Goal: Information Seeking & Learning: Compare options

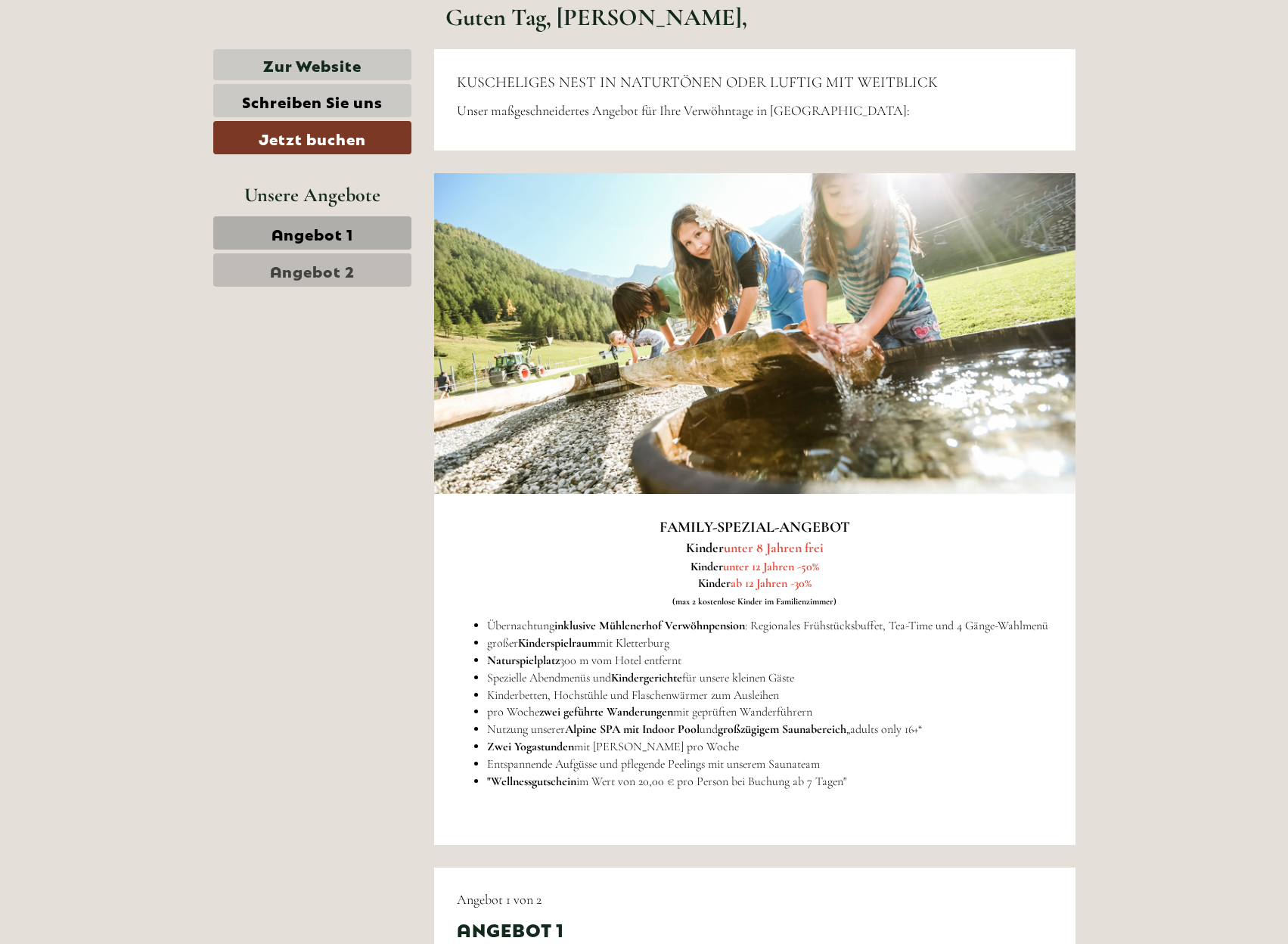
click at [303, 264] on span "Angebot 2" at bounding box center [312, 269] width 85 height 21
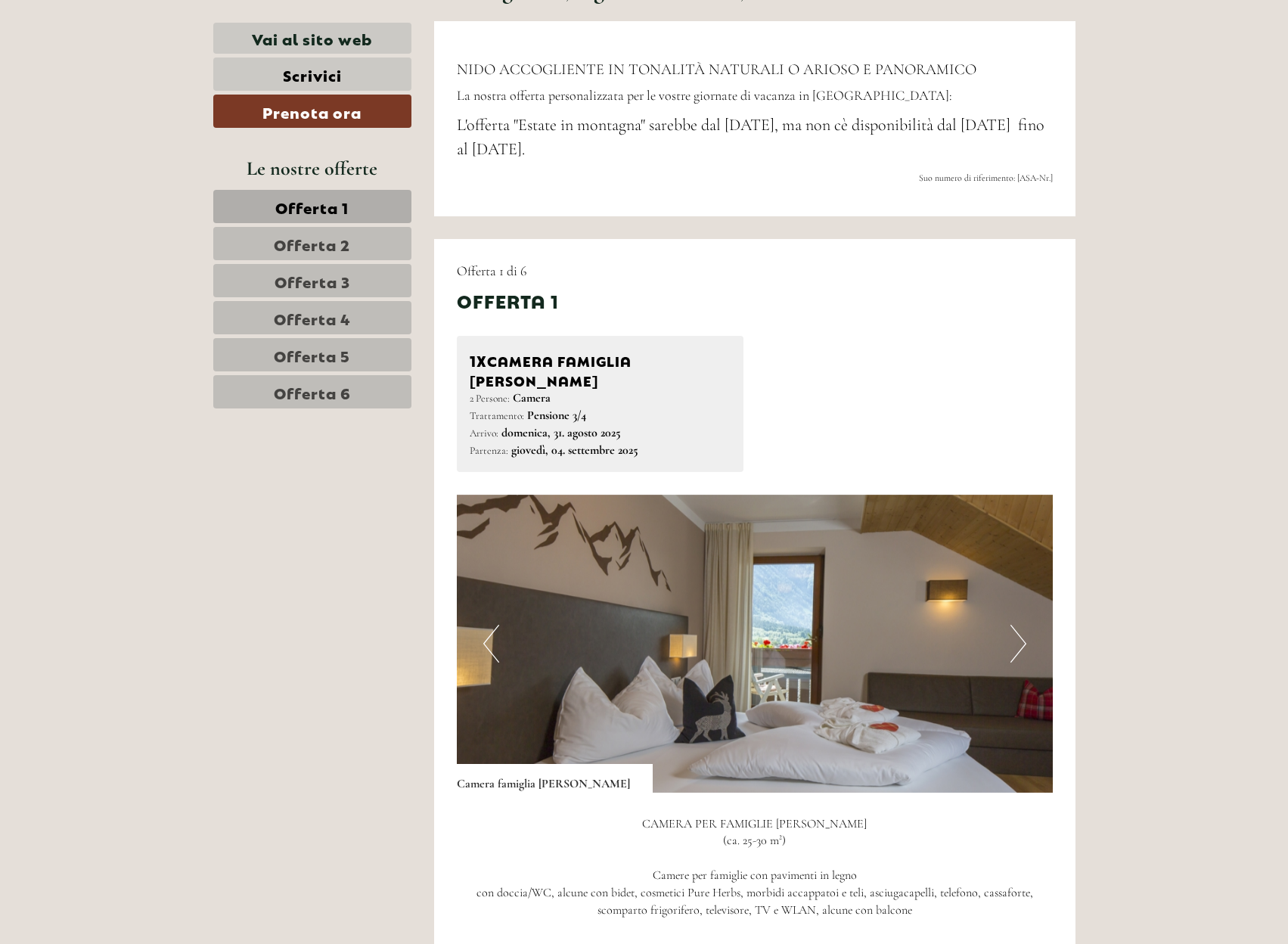
scroll to position [662, 0]
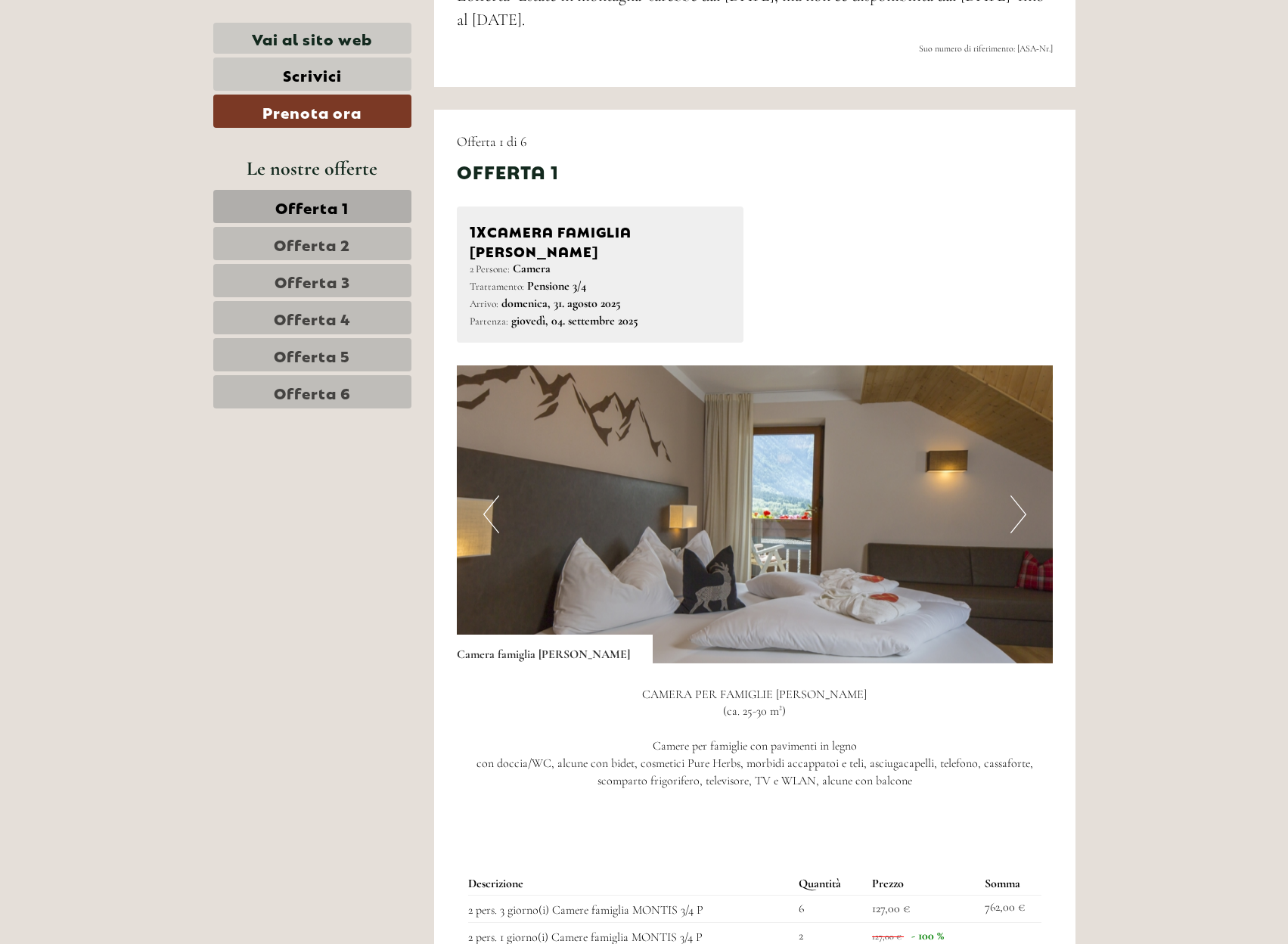
scroll to position [1040, 0]
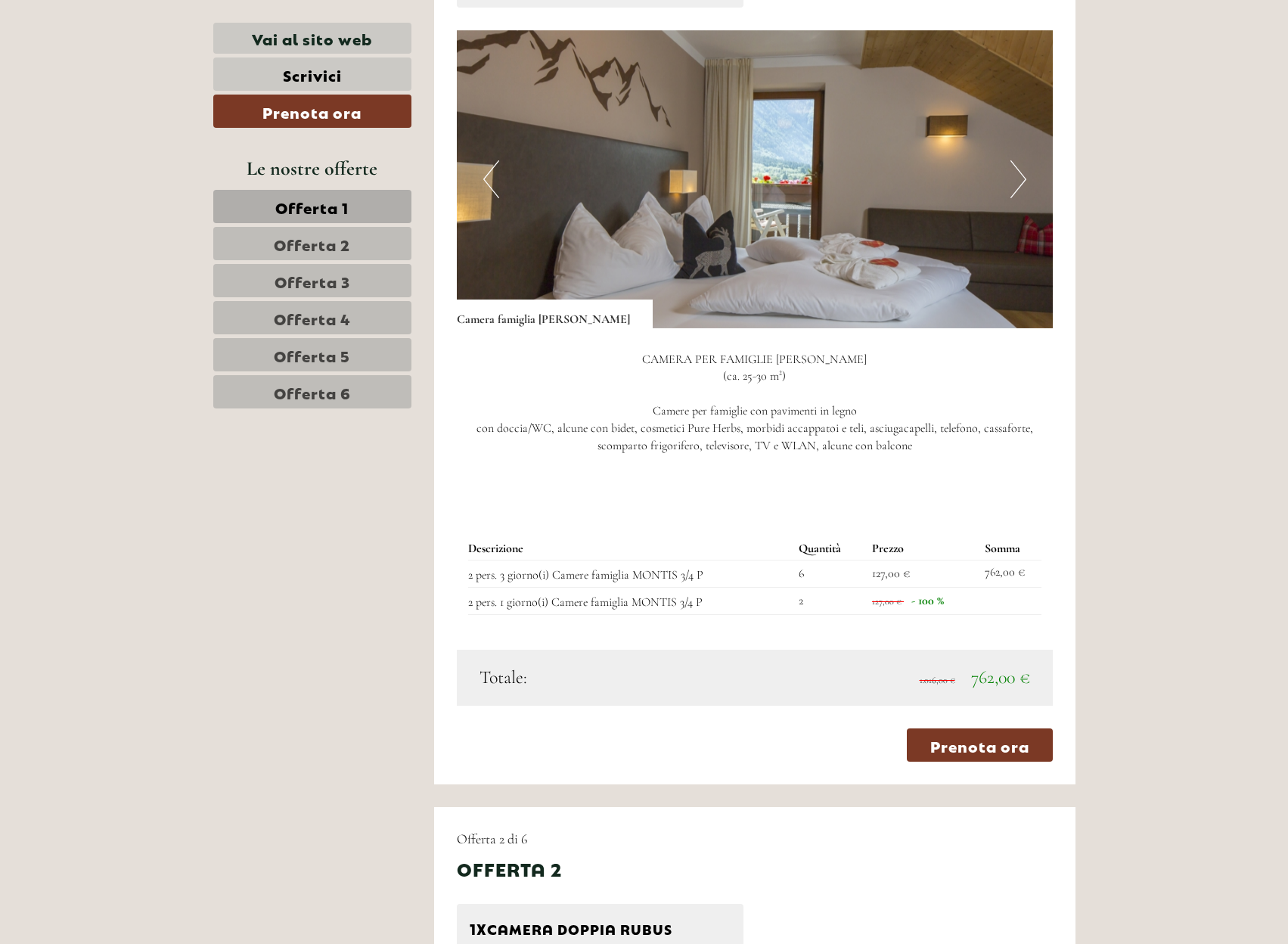
scroll to position [1229, 0]
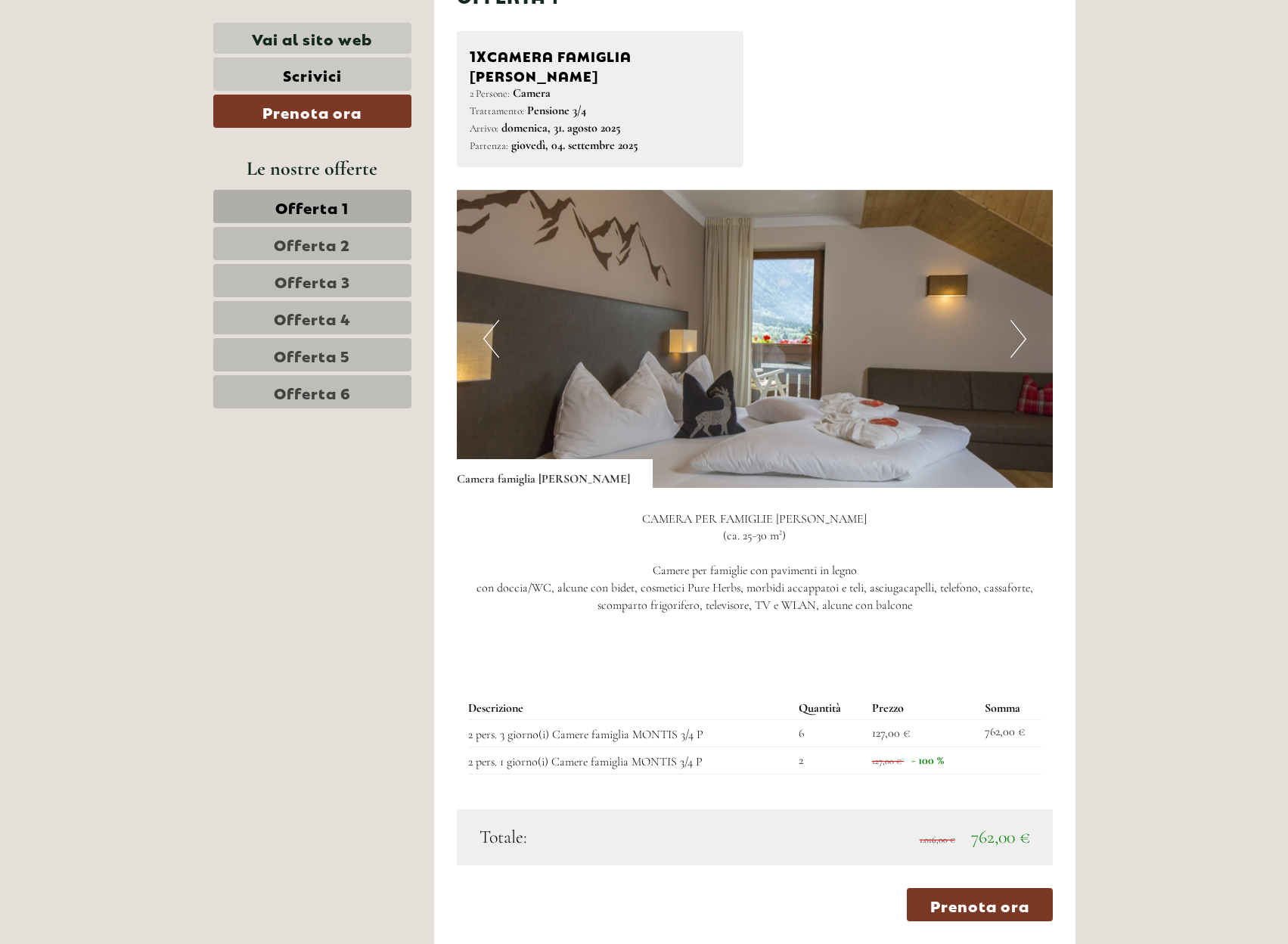
scroll to position [662, 0]
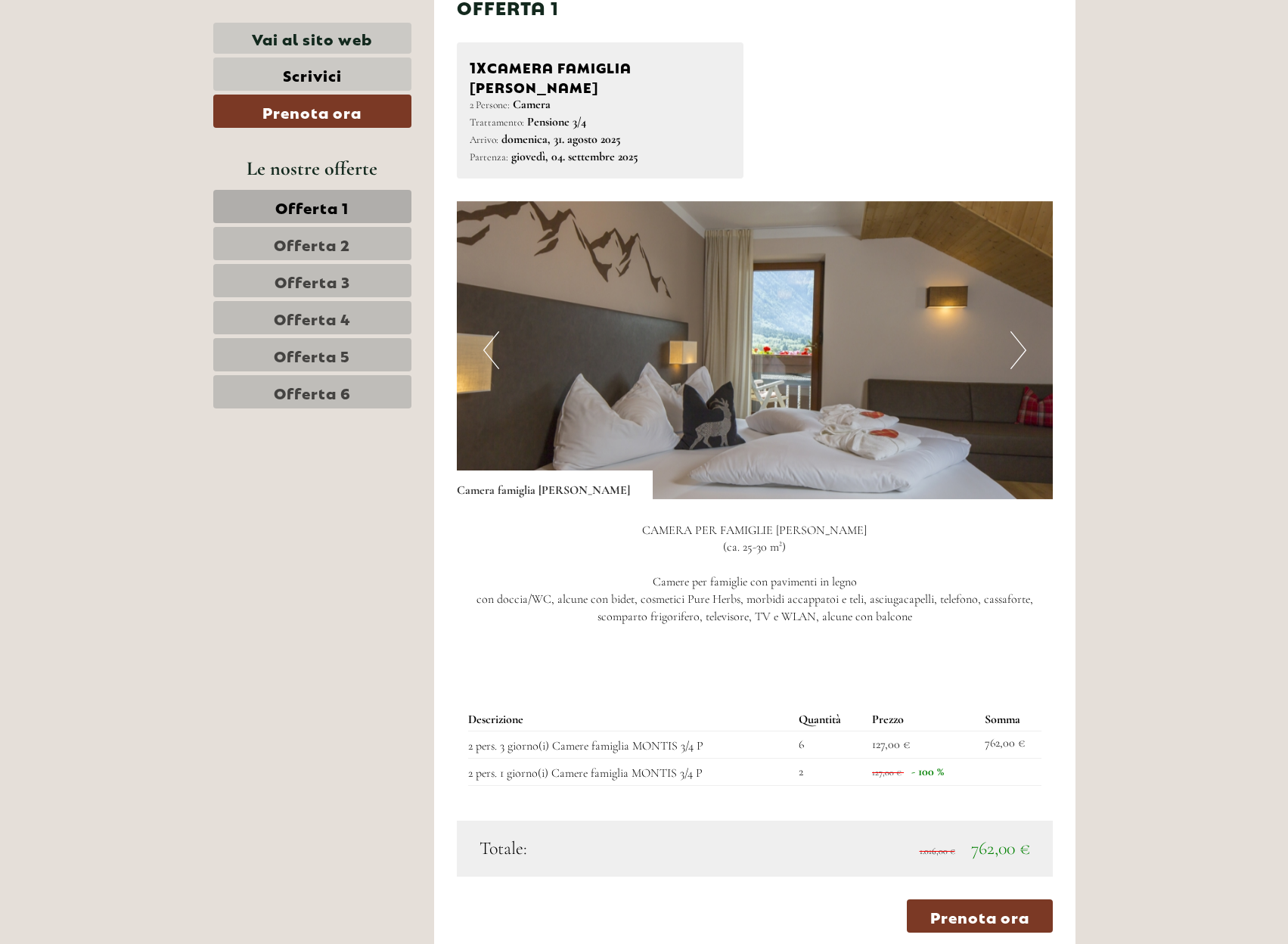
scroll to position [1135, 0]
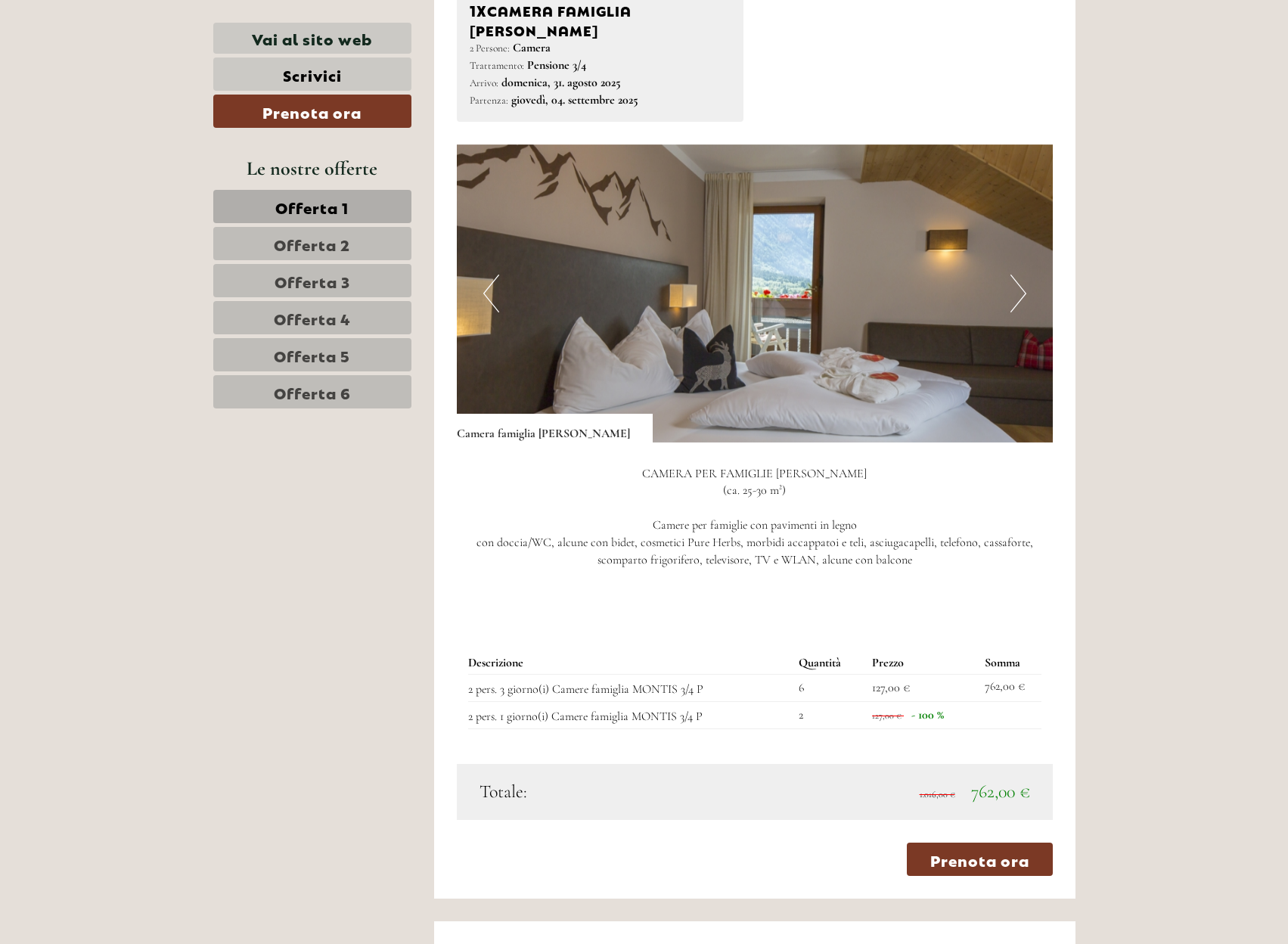
scroll to position [756, 0]
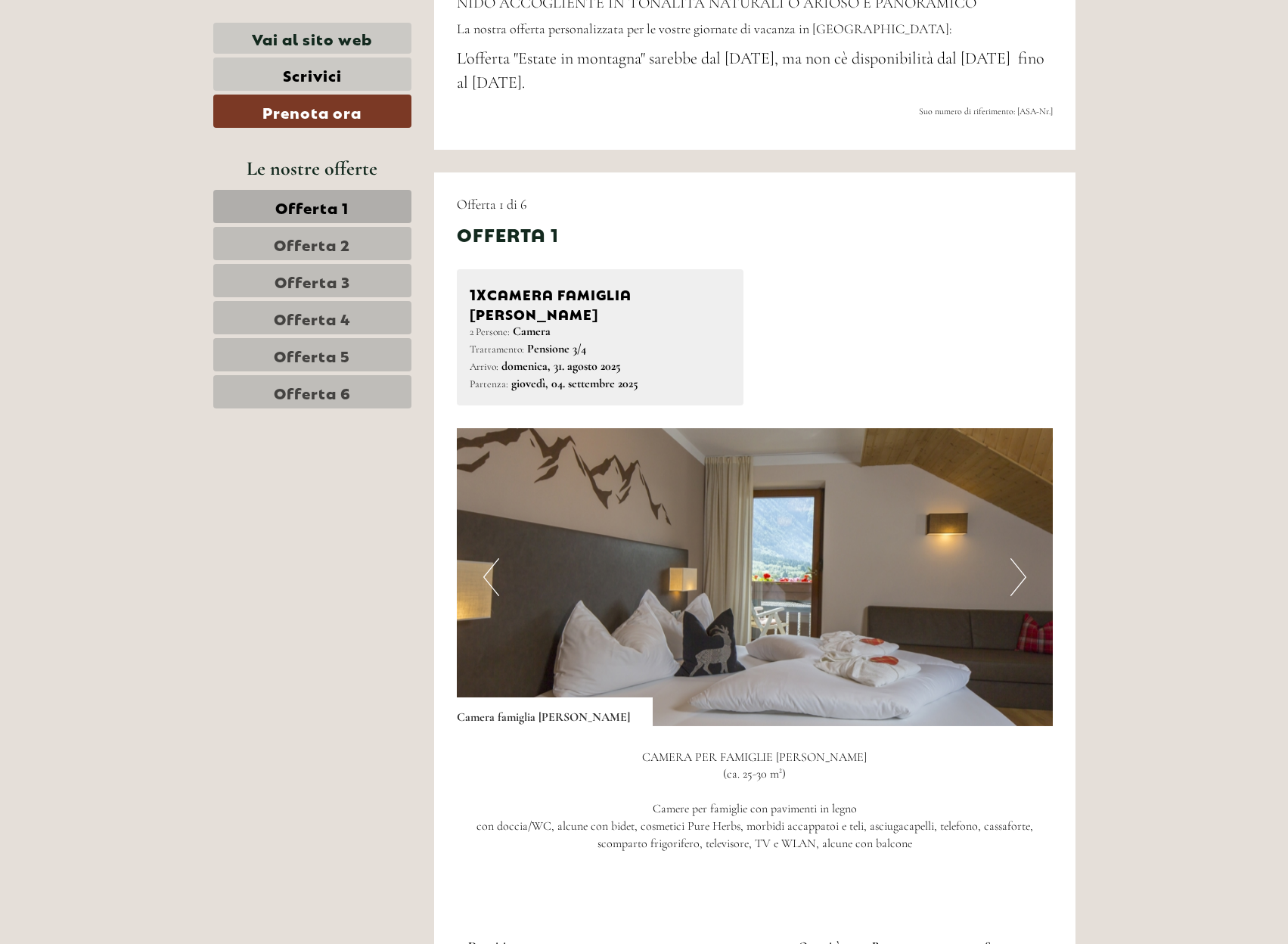
click at [338, 239] on span "Offerta 2" at bounding box center [311, 242] width 77 height 21
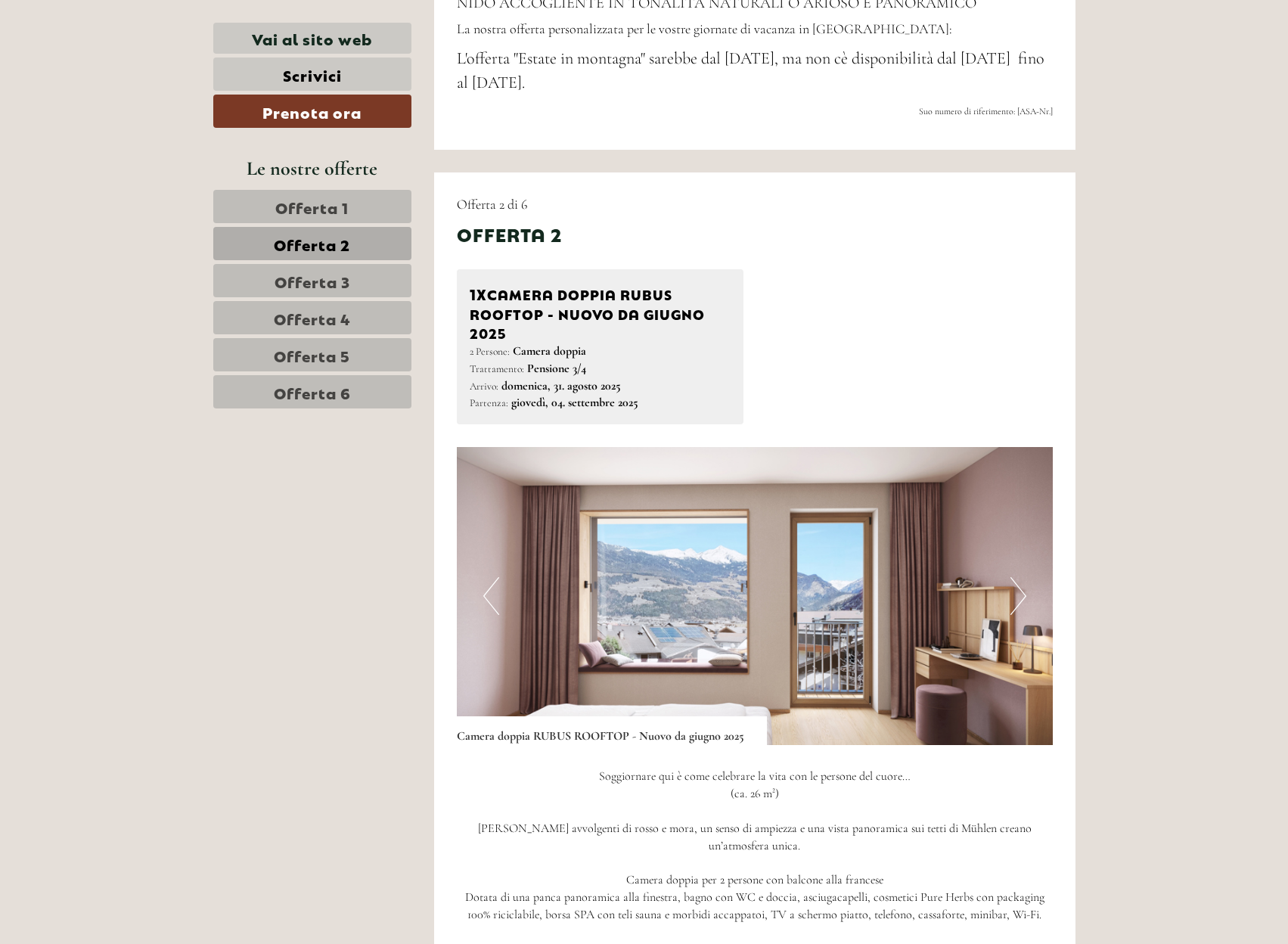
scroll to position [929, 0]
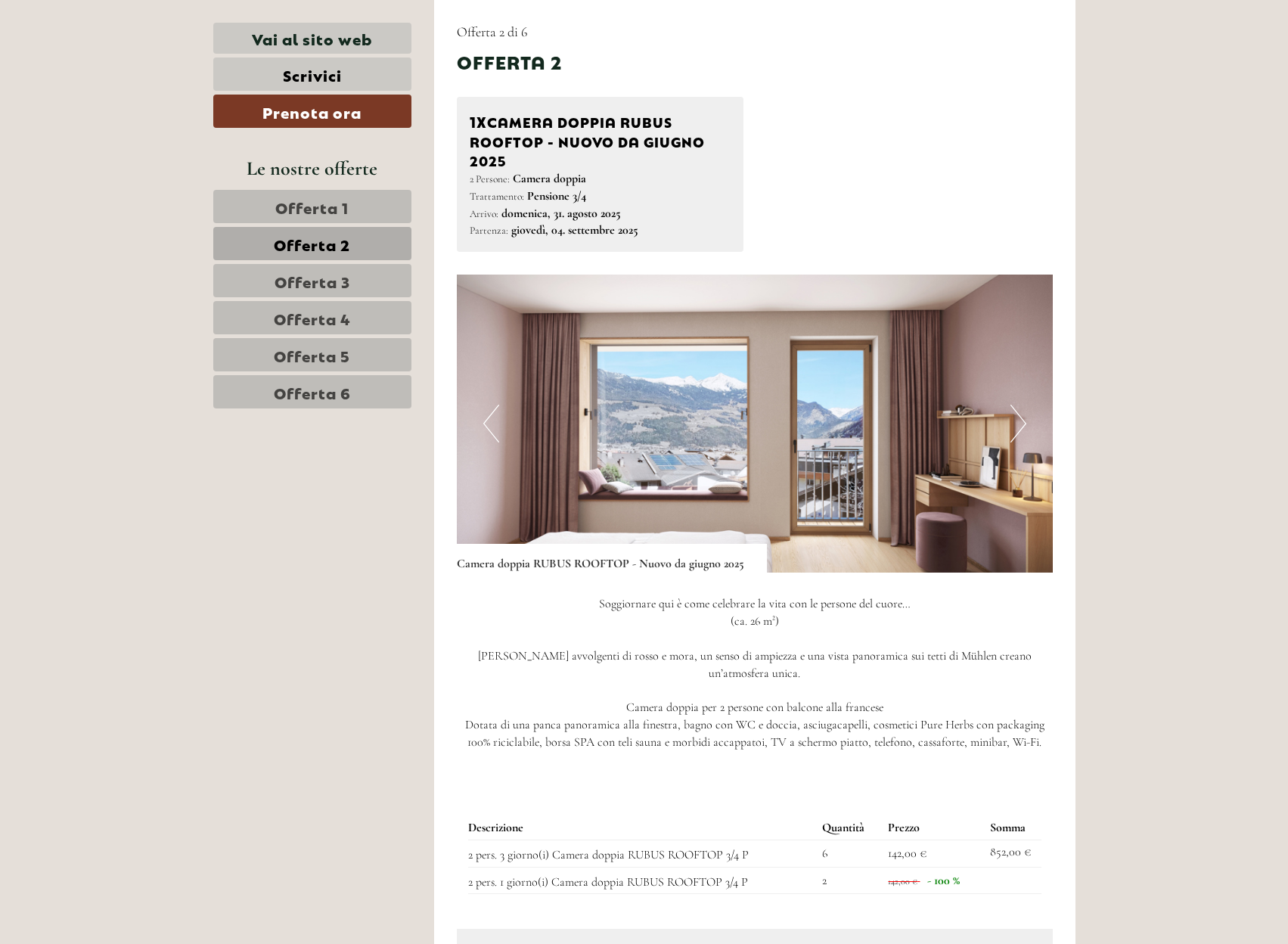
click at [335, 280] on span "Offerta 3" at bounding box center [312, 280] width 76 height 21
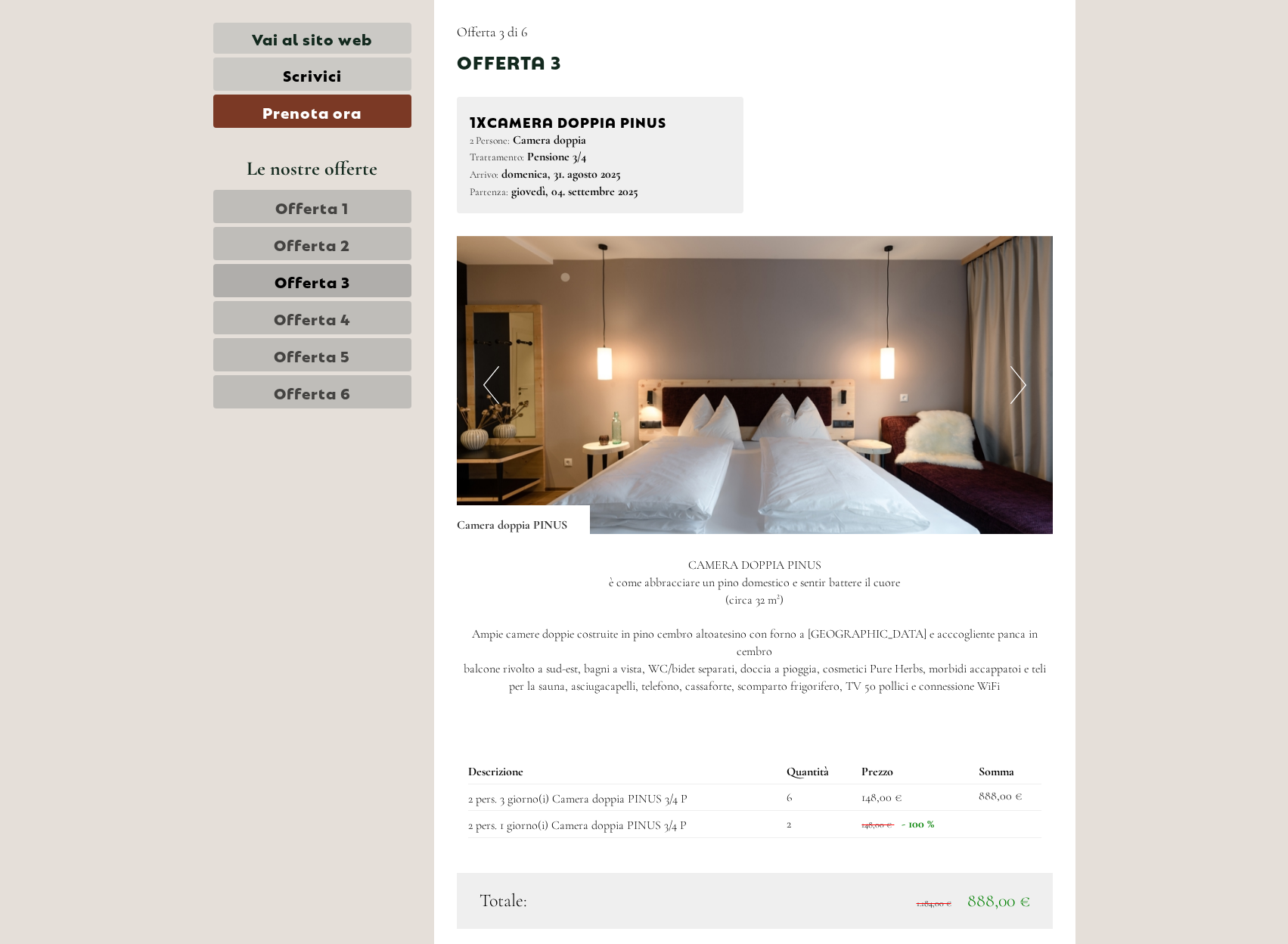
click at [345, 318] on span "Offerta 4" at bounding box center [311, 317] width 77 height 21
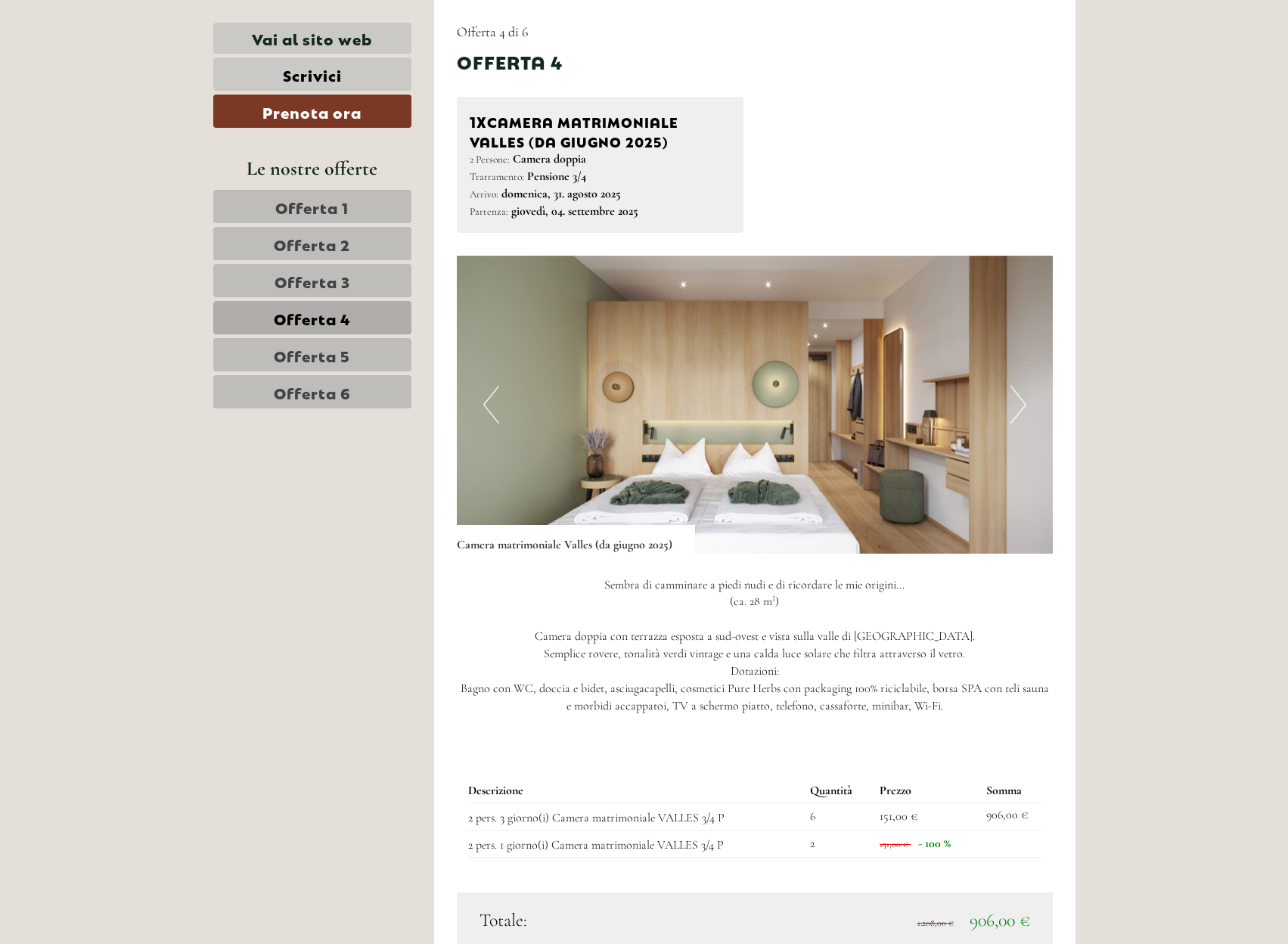
click at [345, 361] on span "Offerta 5" at bounding box center [311, 354] width 77 height 21
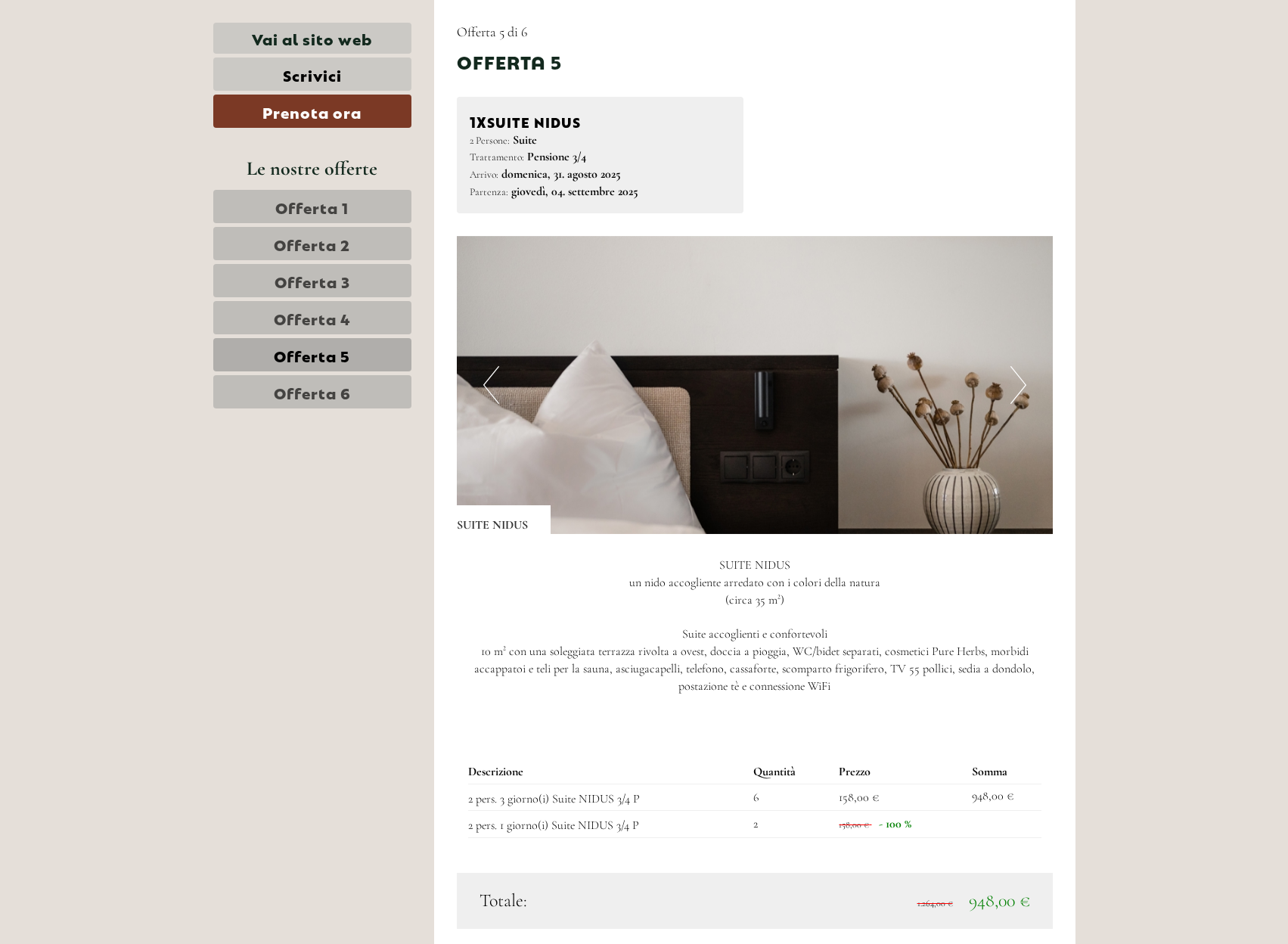
click at [347, 386] on span "Offerta 6" at bounding box center [311, 391] width 77 height 21
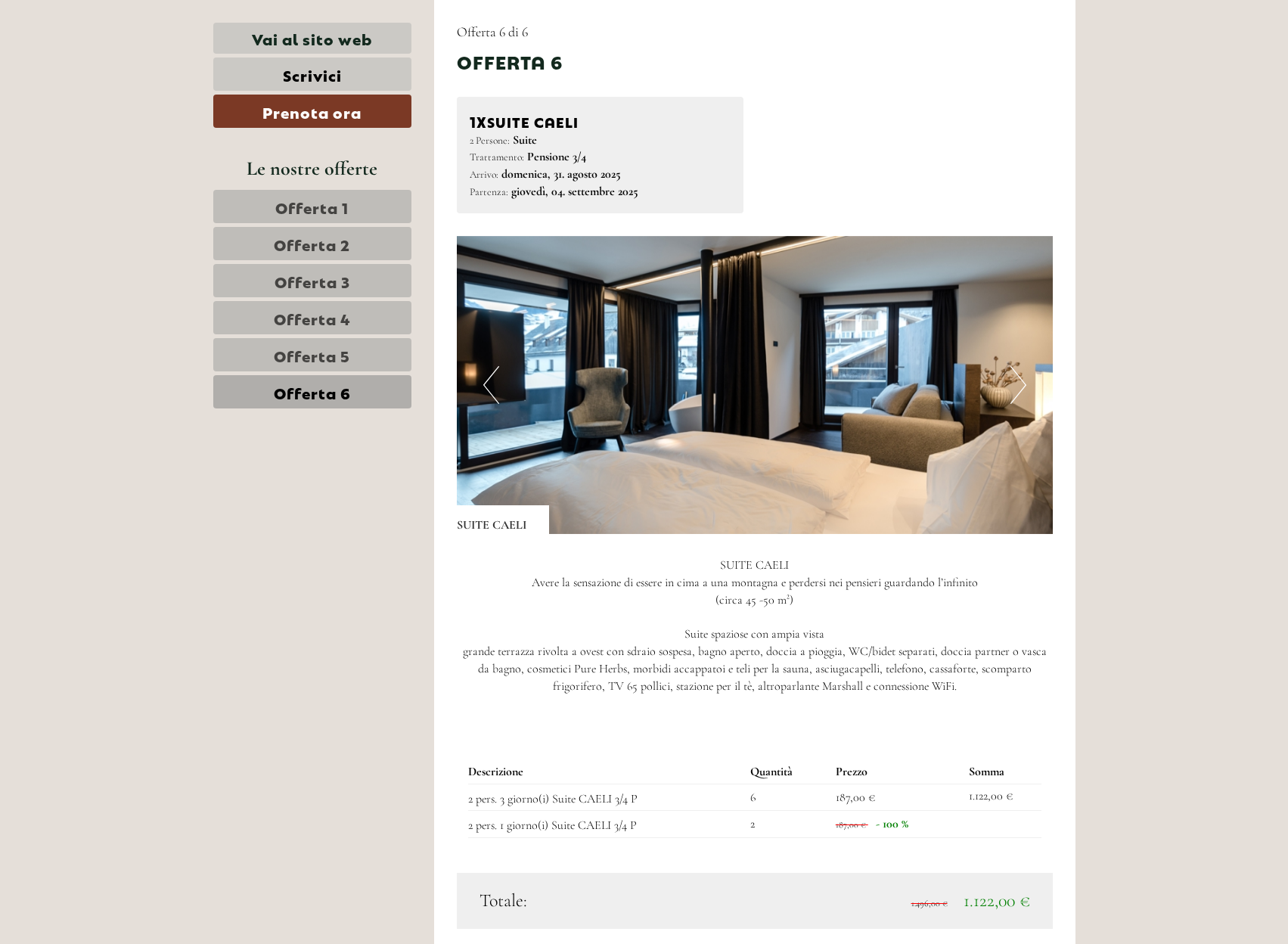
click at [297, 239] on span "Offerta 2" at bounding box center [311, 242] width 77 height 21
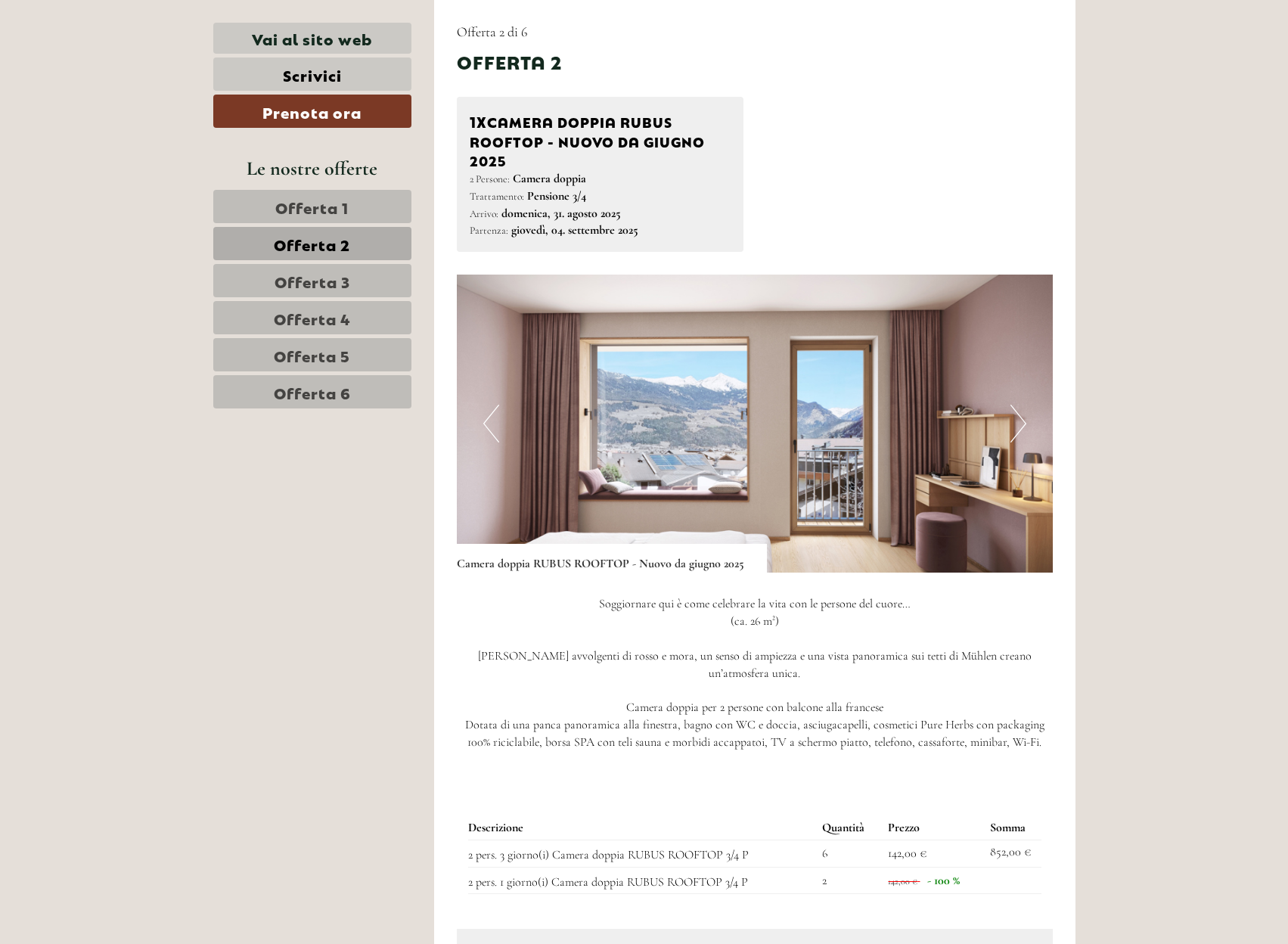
click at [315, 285] on span "Offerta 3" at bounding box center [312, 280] width 76 height 21
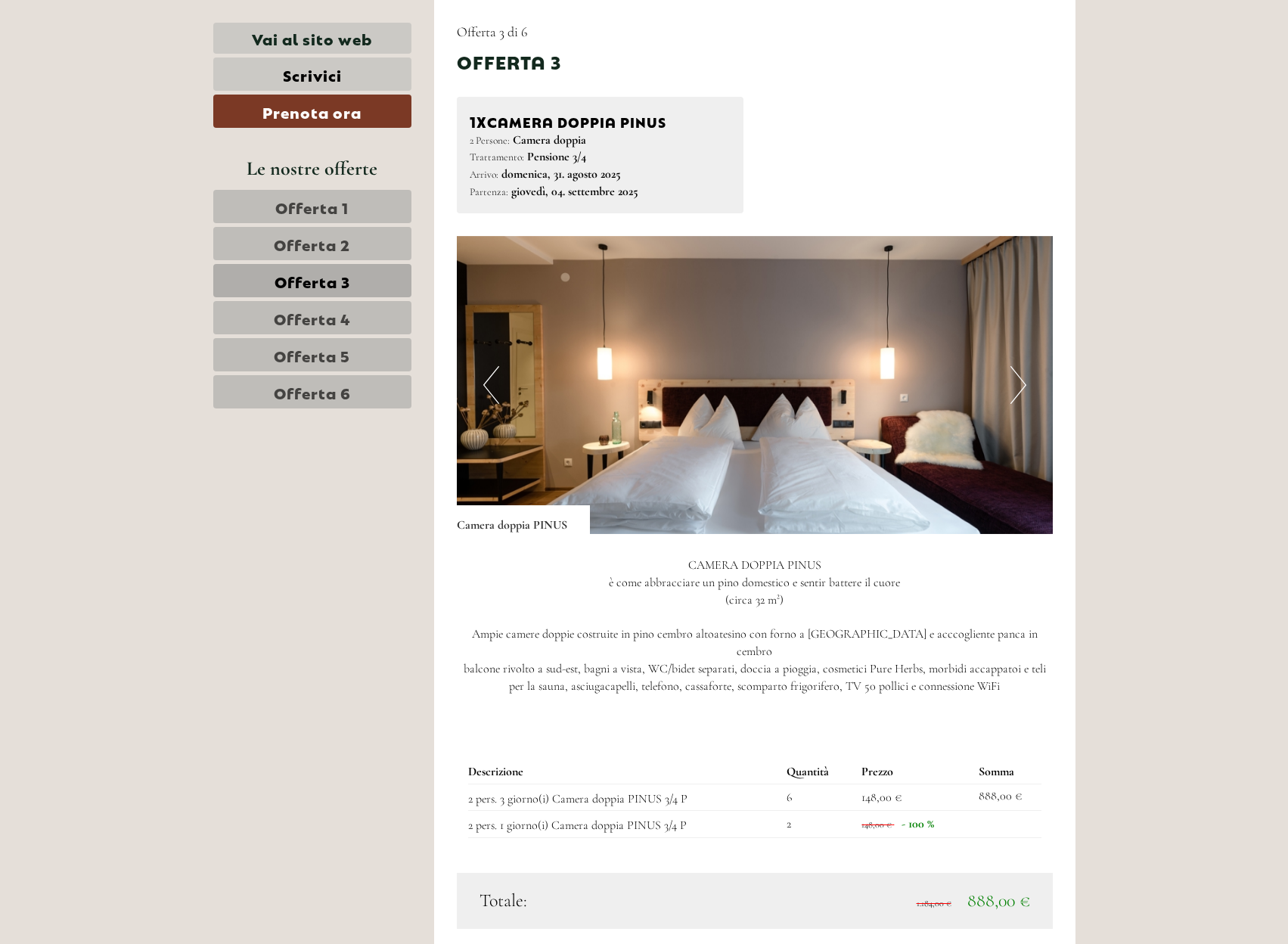
click at [320, 317] on span "Offerta 4" at bounding box center [311, 317] width 77 height 21
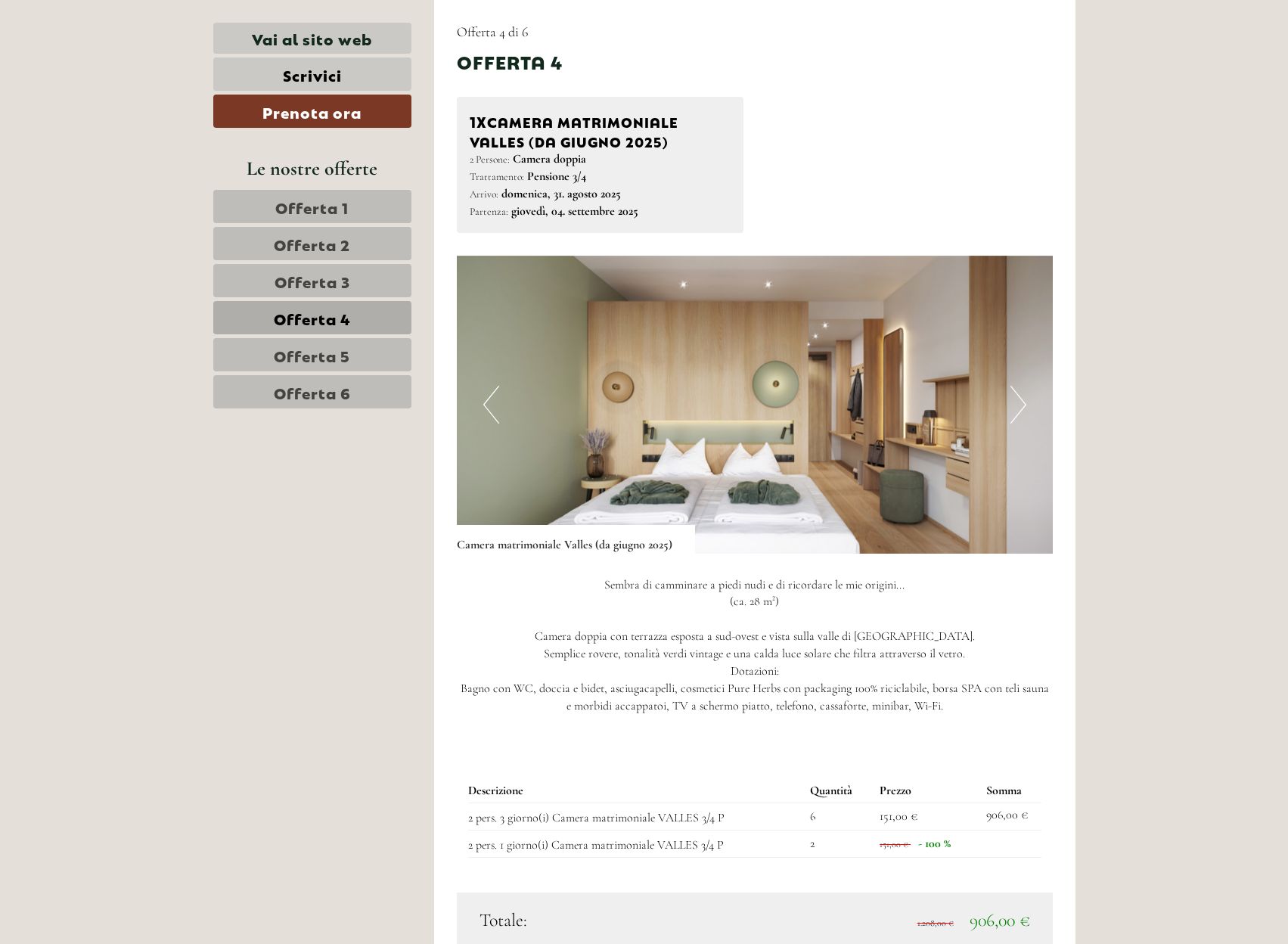
click at [360, 351] on link "Offerta 5" at bounding box center [312, 354] width 199 height 33
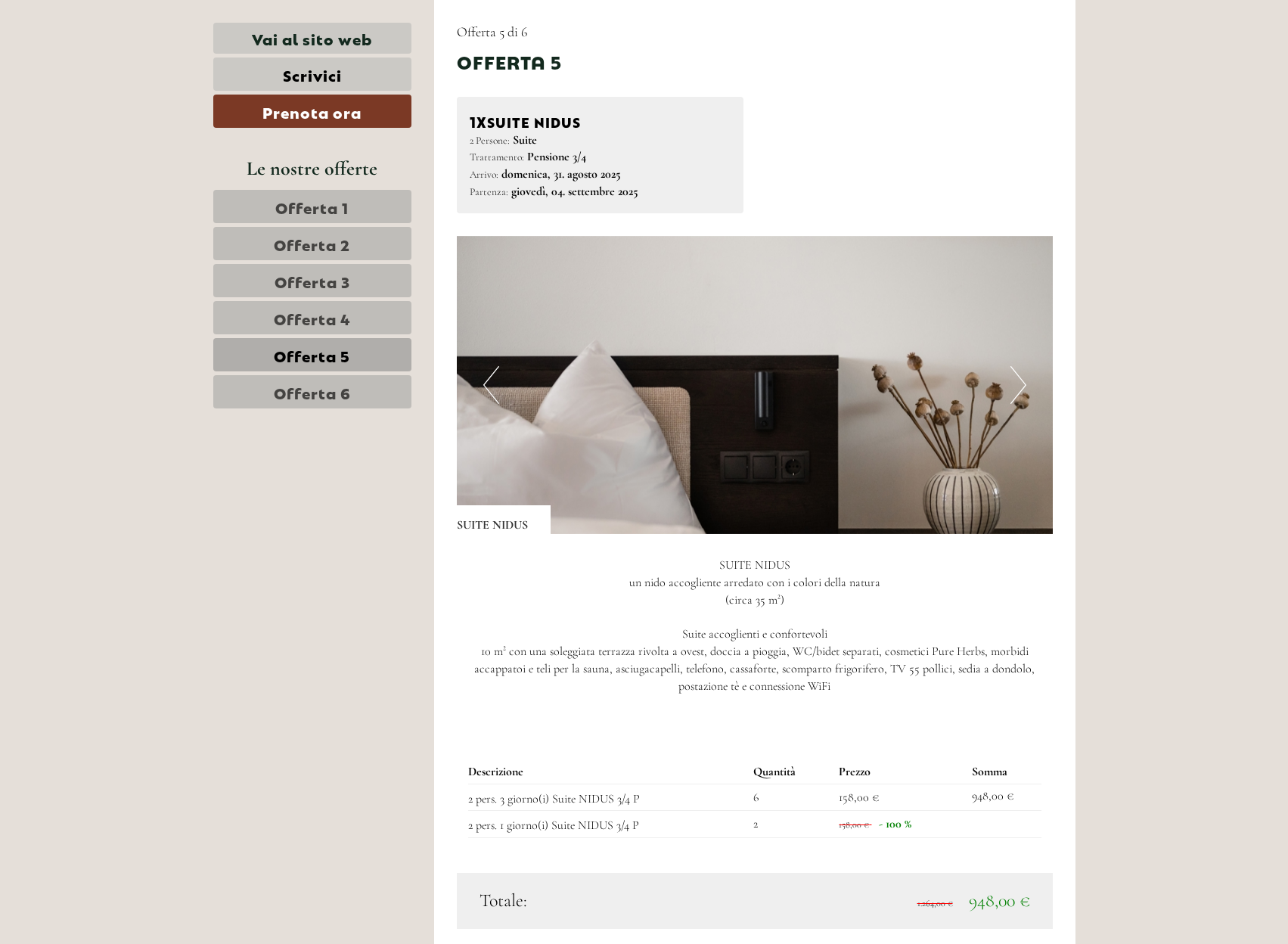
click at [323, 238] on span "Offerta 2" at bounding box center [311, 242] width 77 height 21
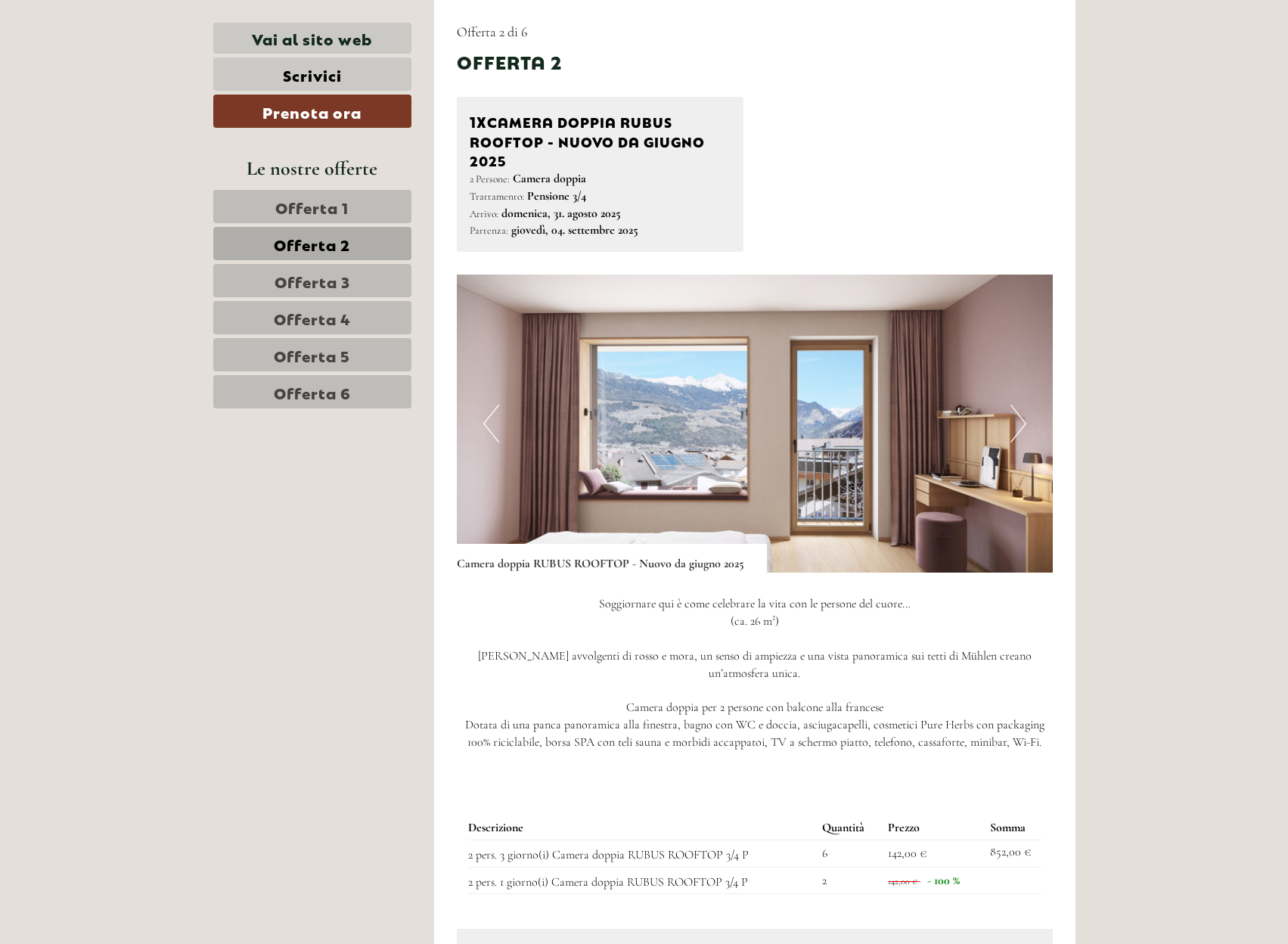
click at [328, 270] on span "Offerta 3" at bounding box center [312, 280] width 76 height 21
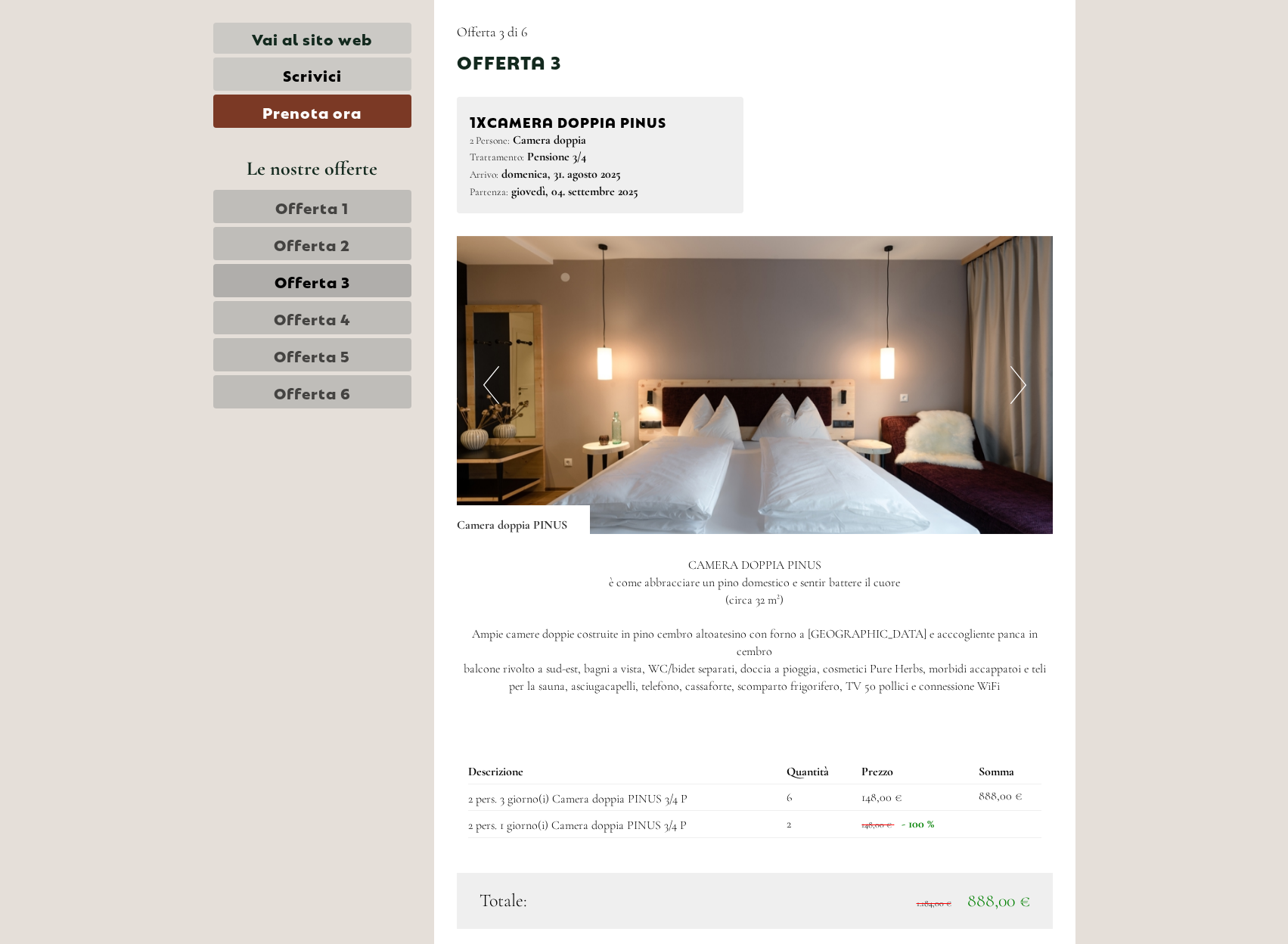
drag, startPoint x: 331, startPoint y: 318, endPoint x: 327, endPoint y: 303, distance: 15.5
click at [330, 314] on span "Offerta 4" at bounding box center [311, 317] width 77 height 21
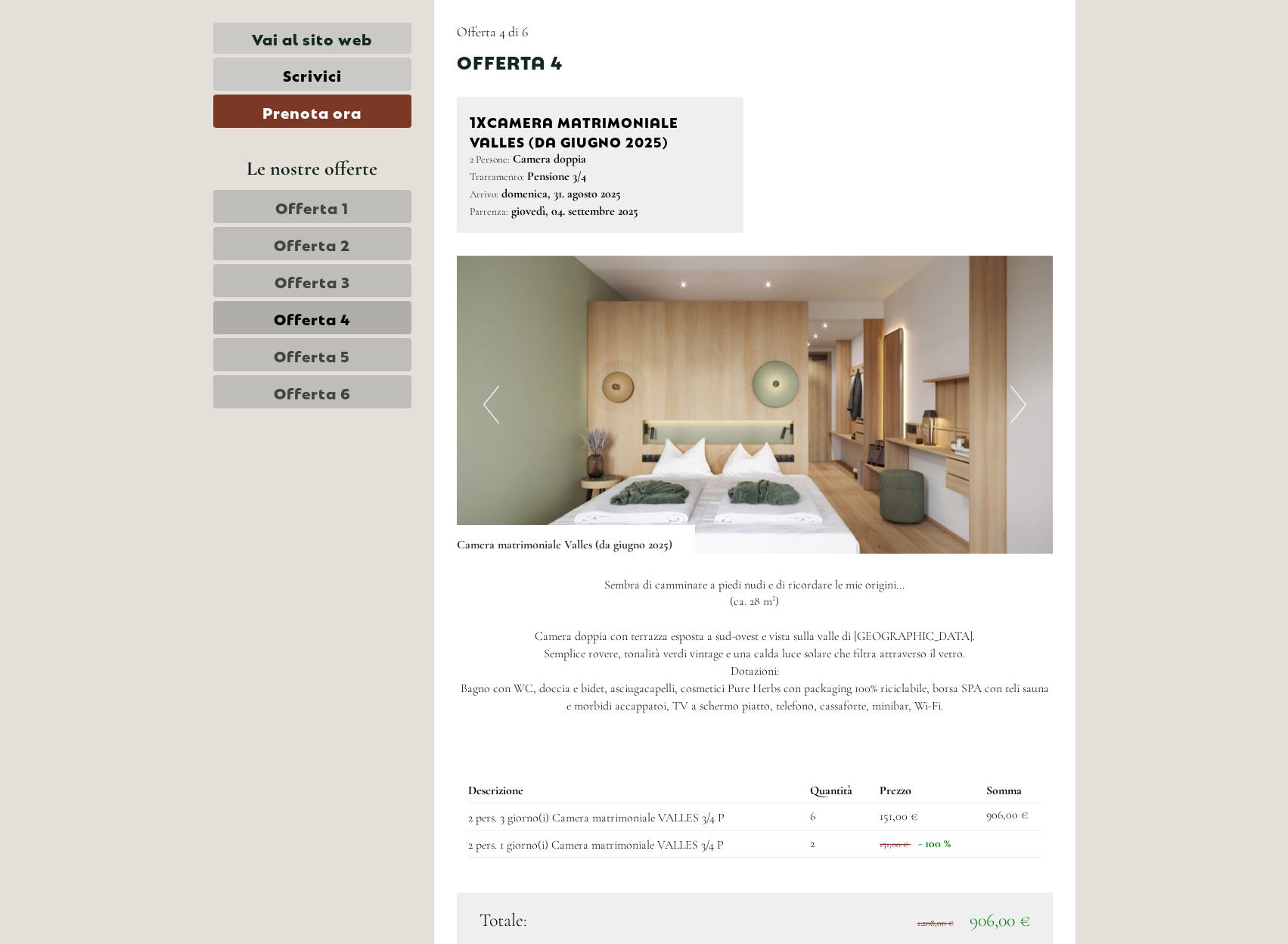
click at [305, 287] on span "Offerta 3" at bounding box center [312, 280] width 76 height 21
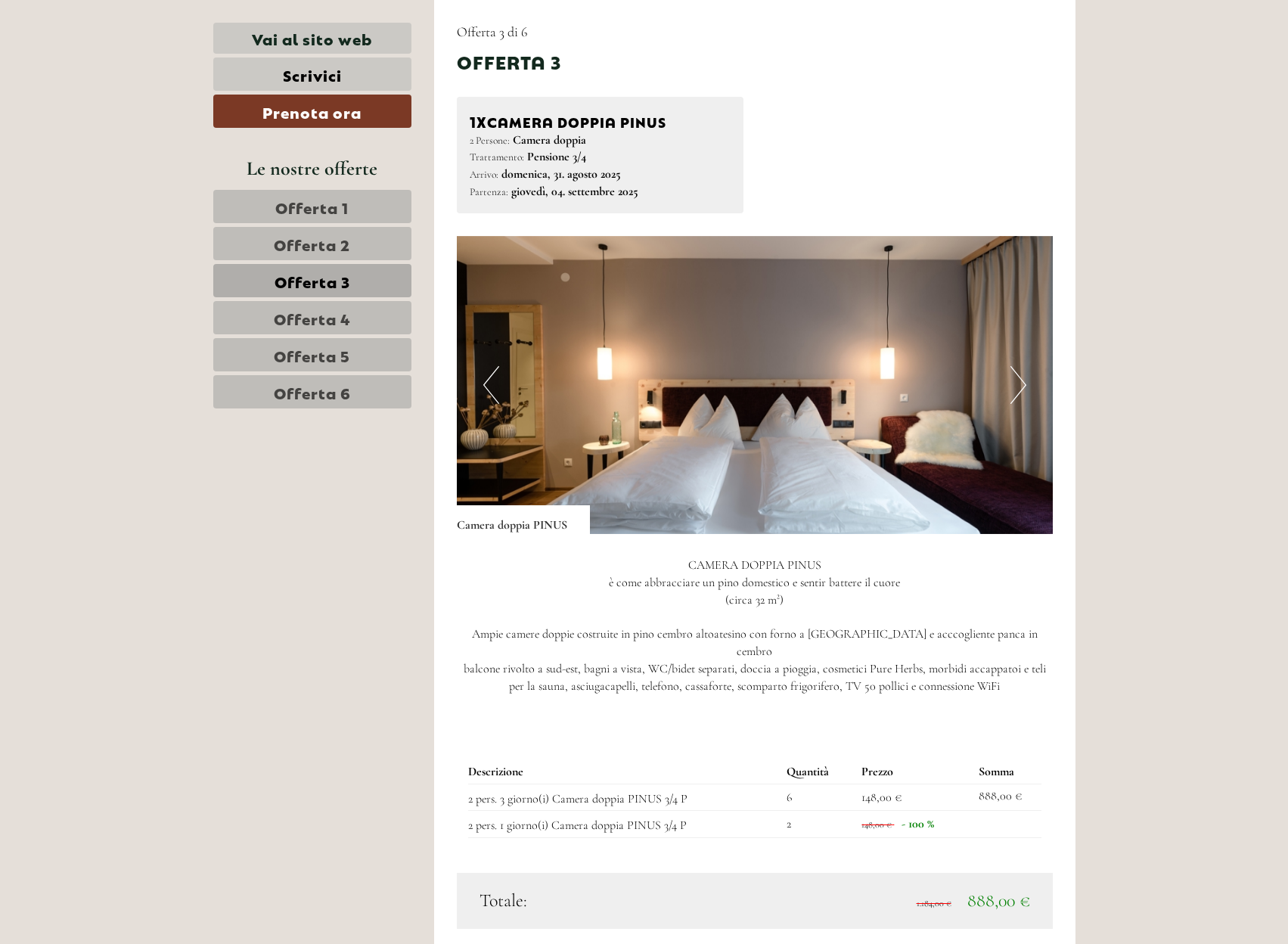
click at [1027, 375] on img at bounding box center [754, 384] width 596 height 298
click at [1023, 379] on button "Next" at bounding box center [1019, 385] width 16 height 38
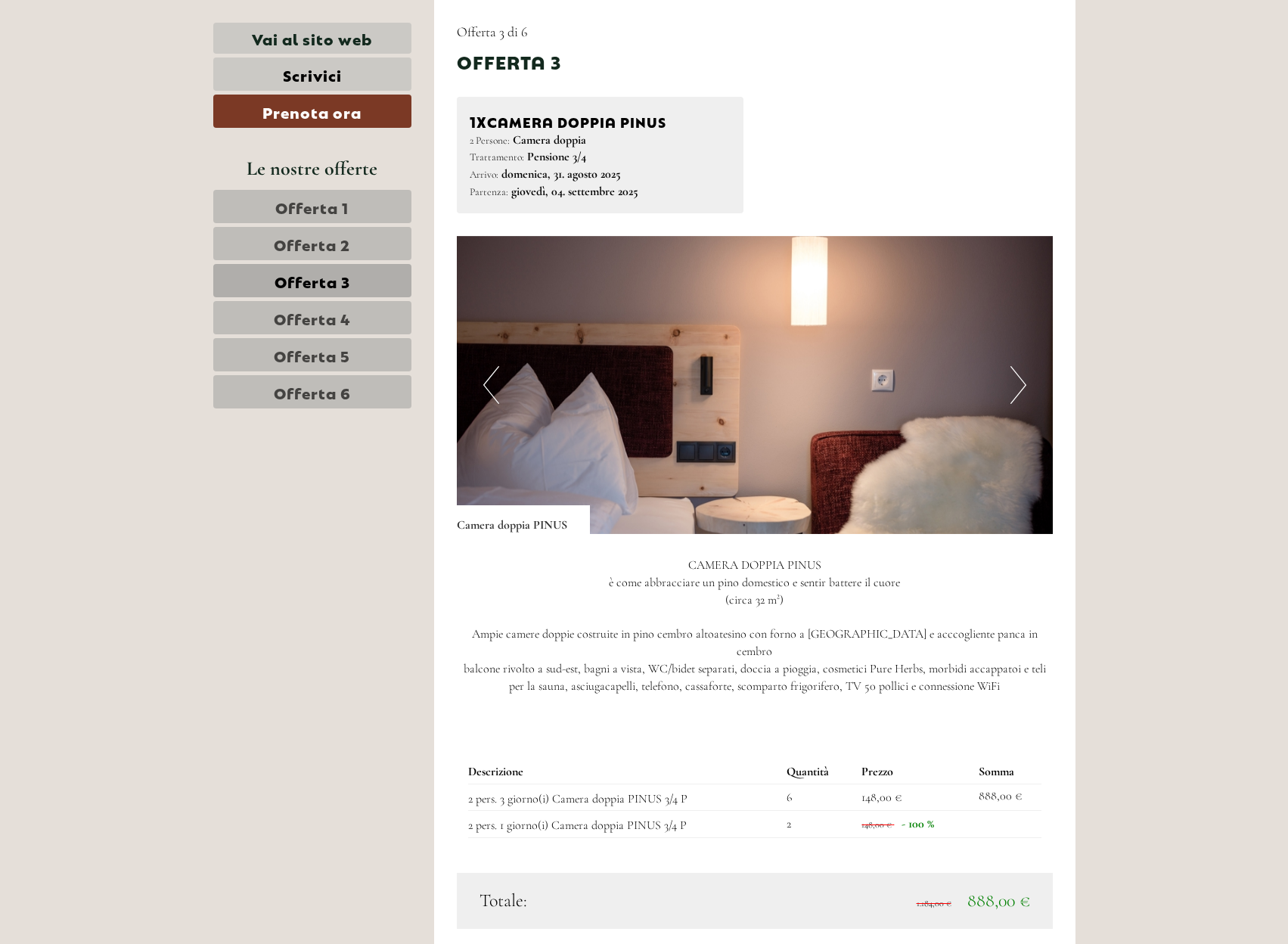
click at [1023, 382] on button "Next" at bounding box center [1019, 385] width 16 height 38
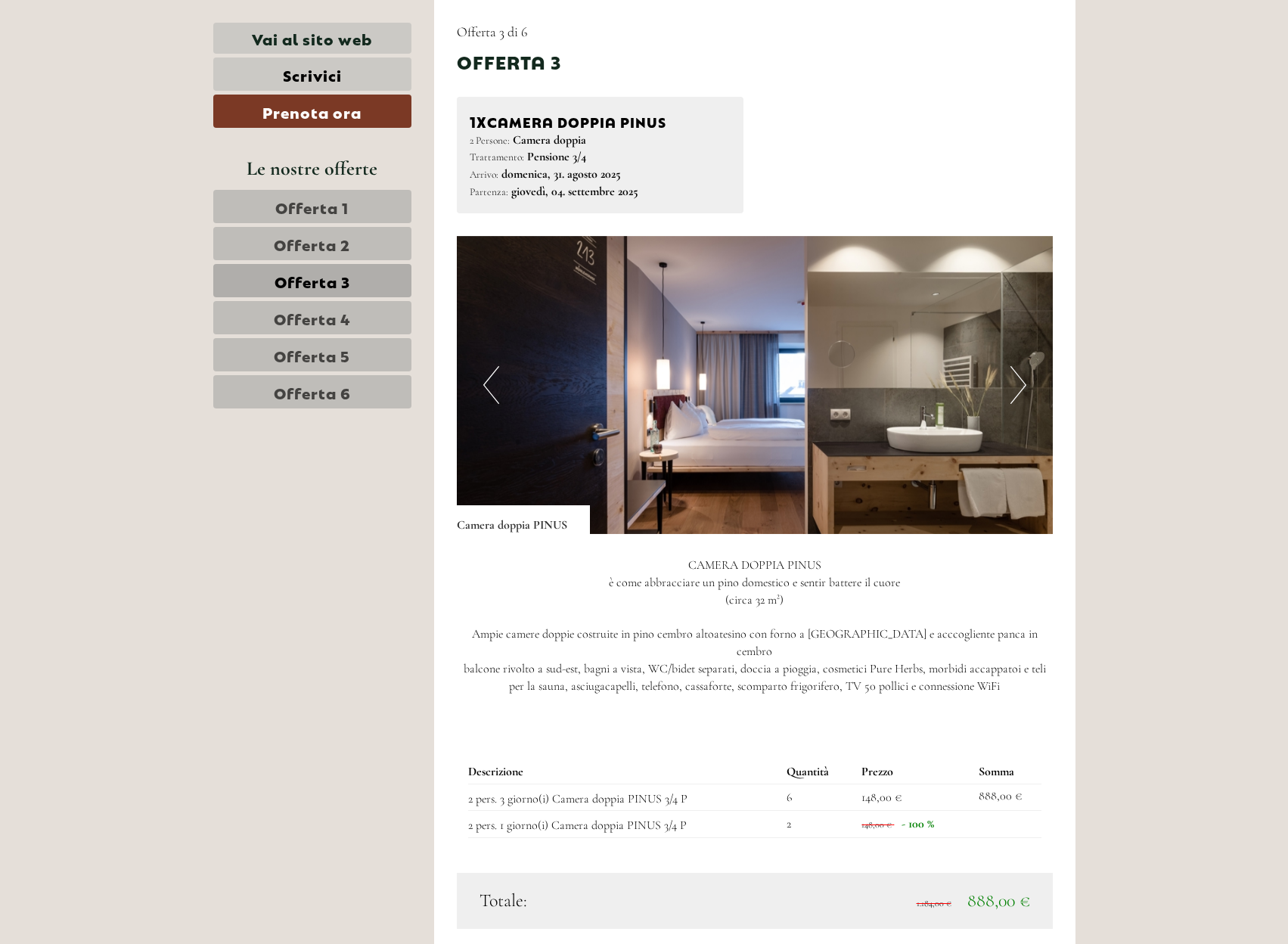
click at [297, 320] on span "Offerta 4" at bounding box center [311, 317] width 77 height 21
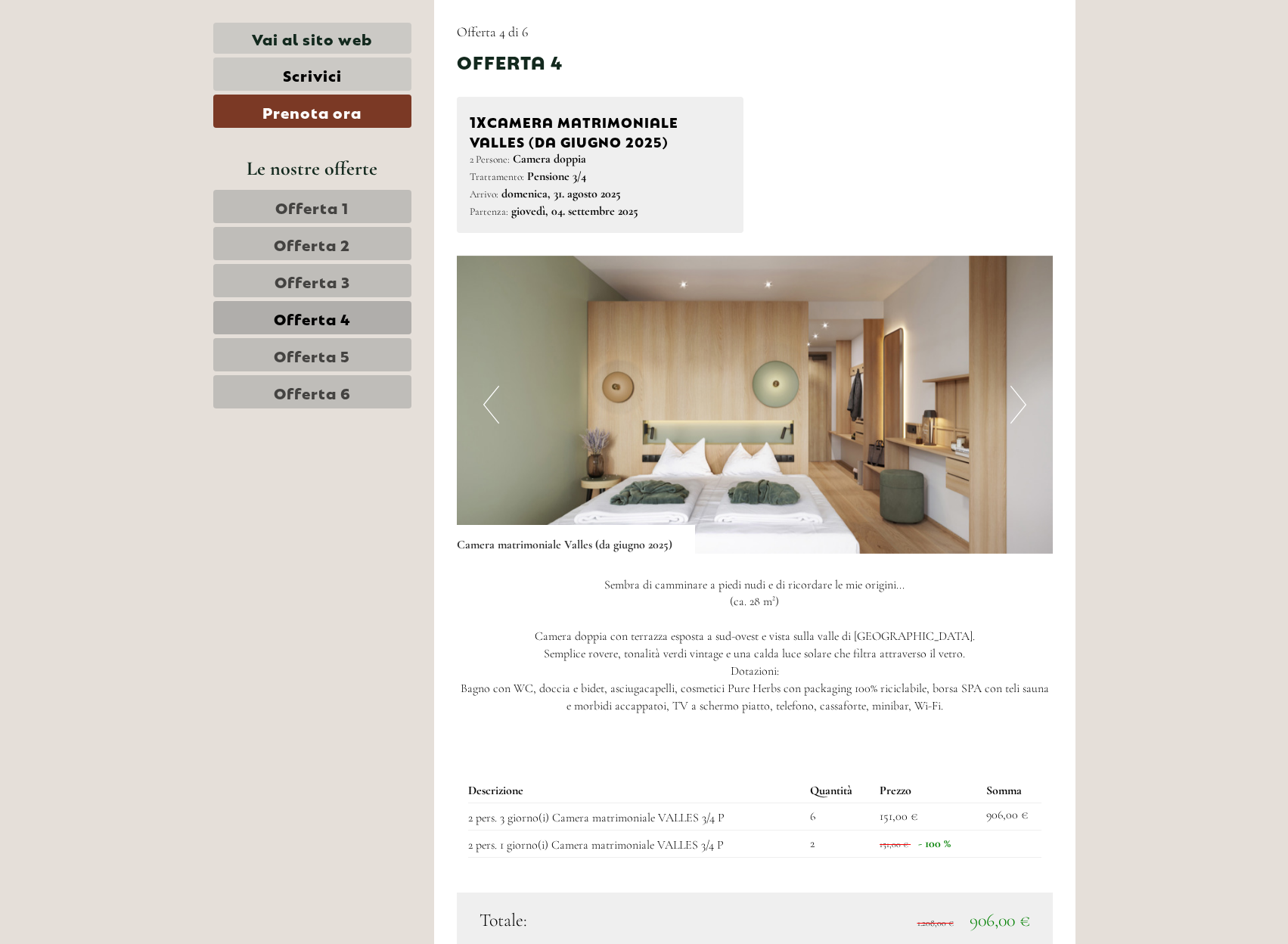
click at [334, 285] on span "Offerta 3" at bounding box center [312, 280] width 76 height 21
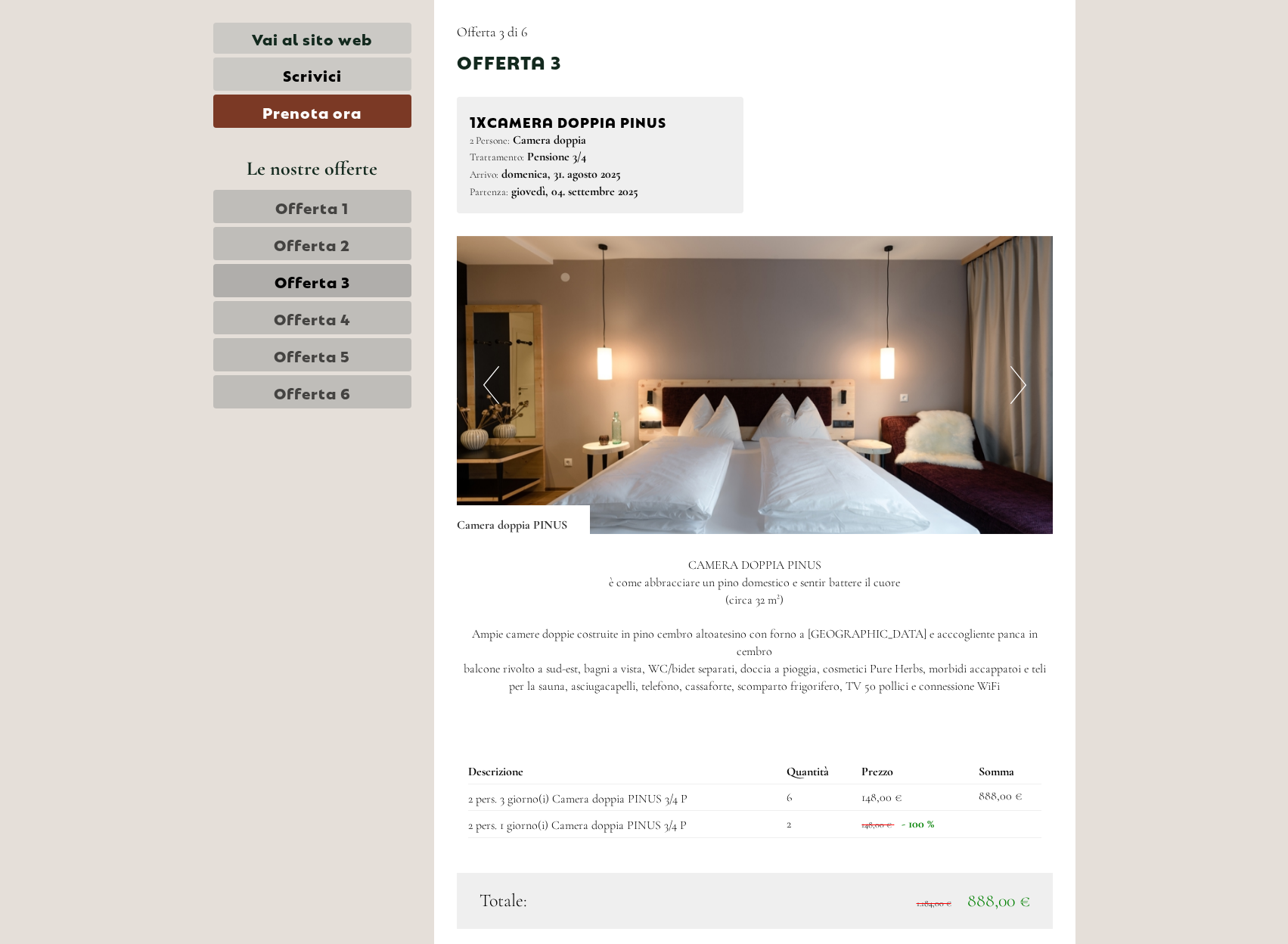
click at [345, 318] on span "Offerta 4" at bounding box center [311, 317] width 77 height 21
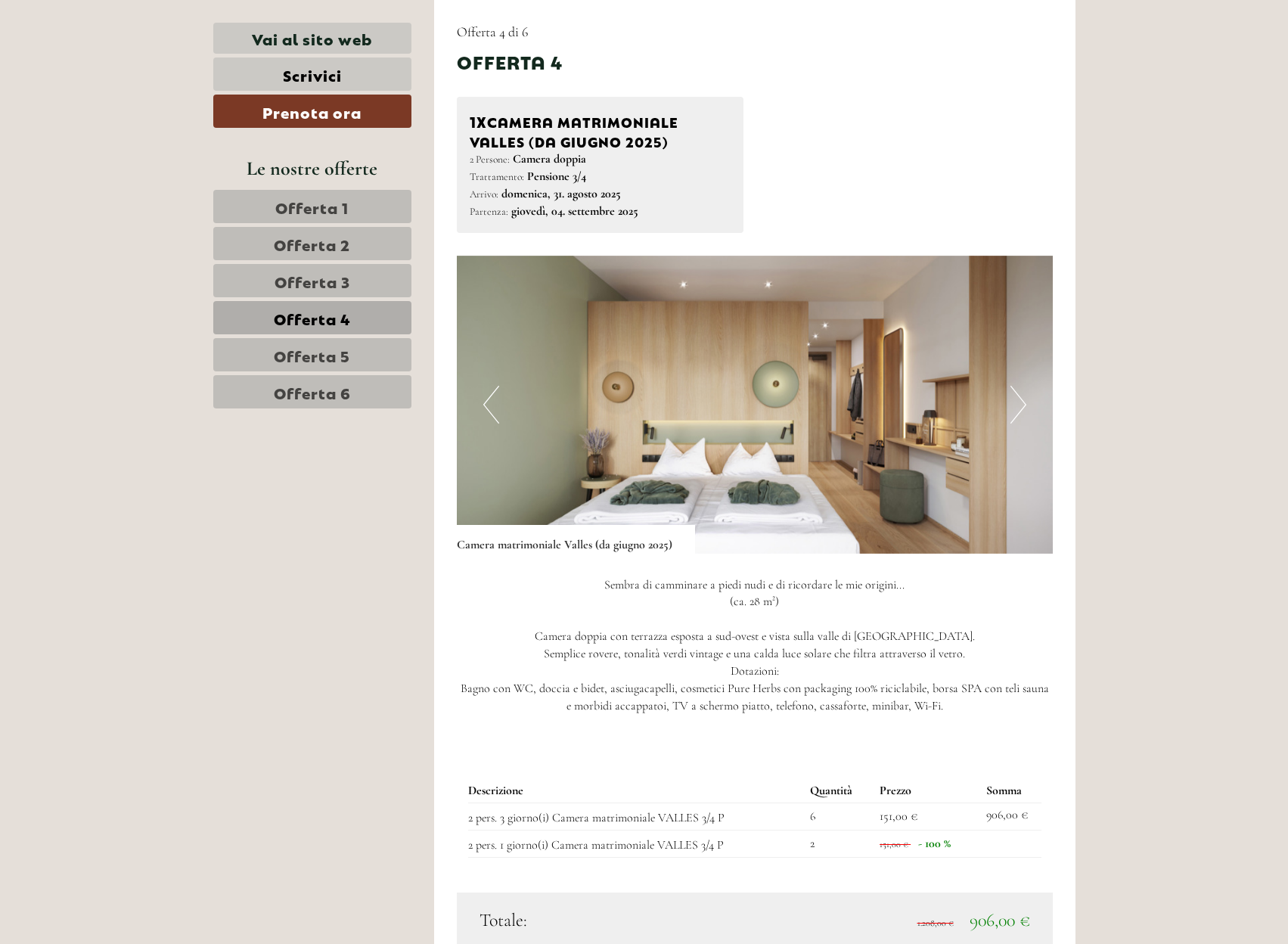
click at [345, 212] on span "Offerta 1" at bounding box center [312, 206] width 74 height 21
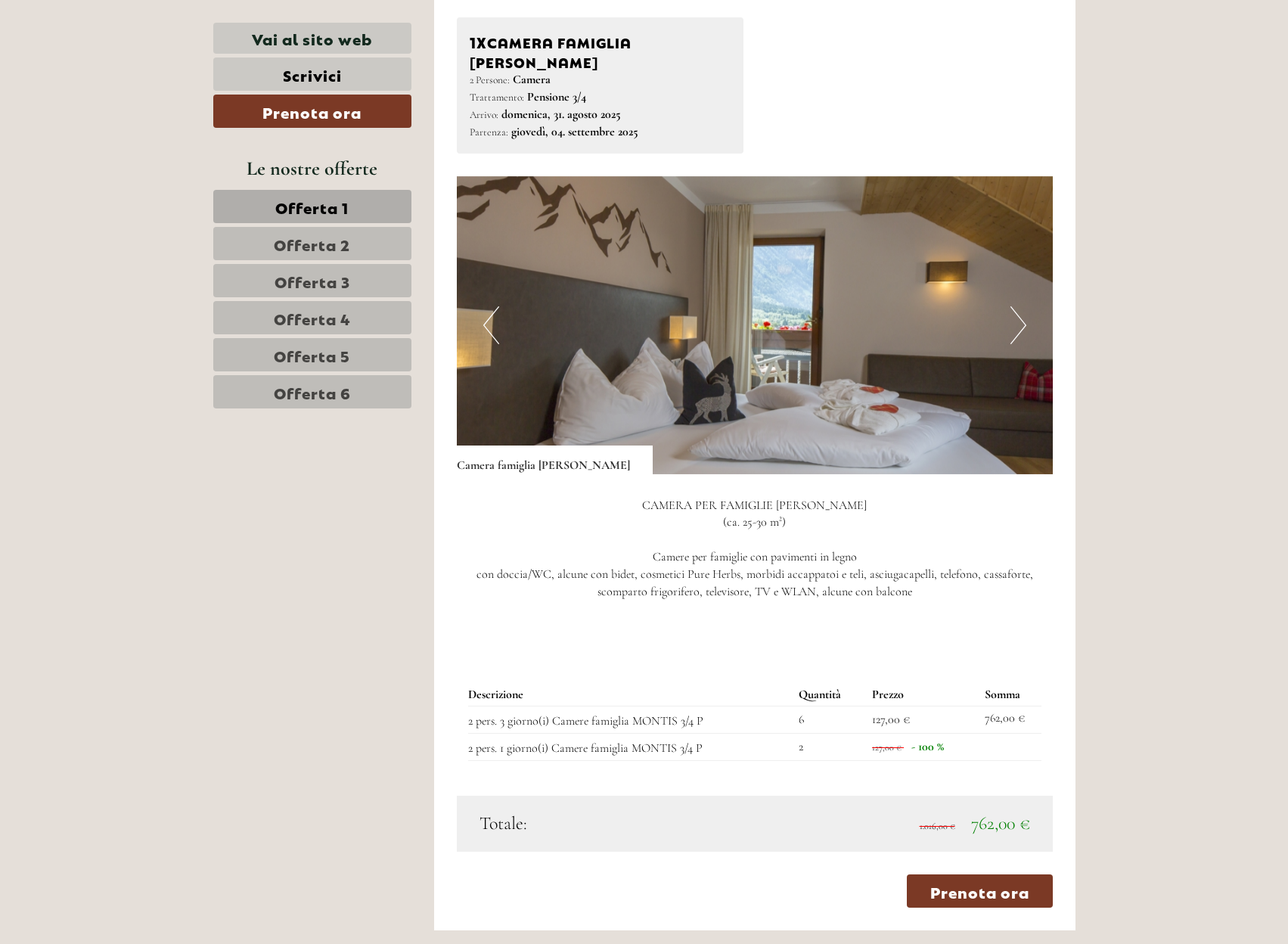
scroll to position [1023, 0]
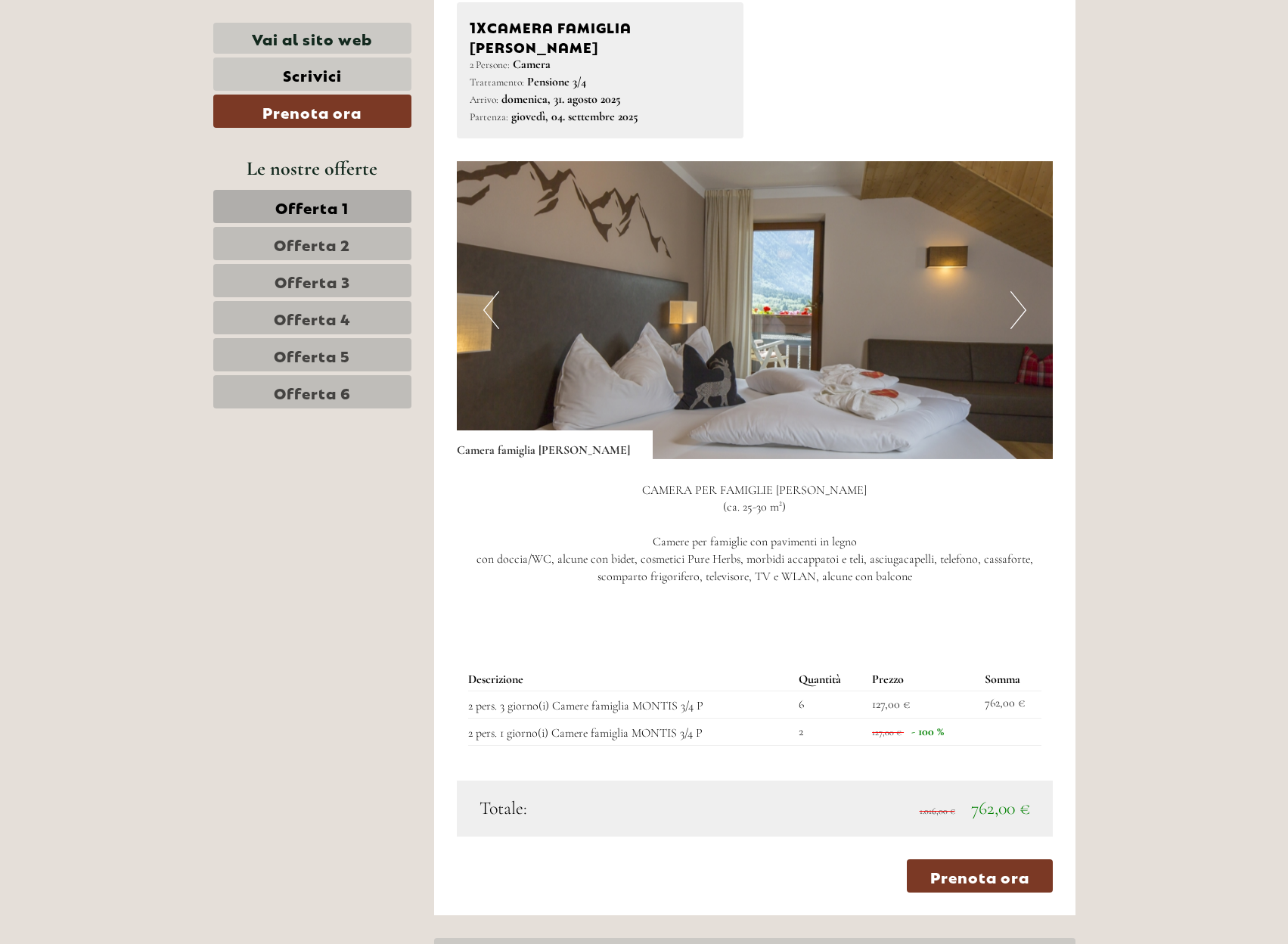
click at [389, 246] on link "Offerta 2" at bounding box center [312, 242] width 199 height 33
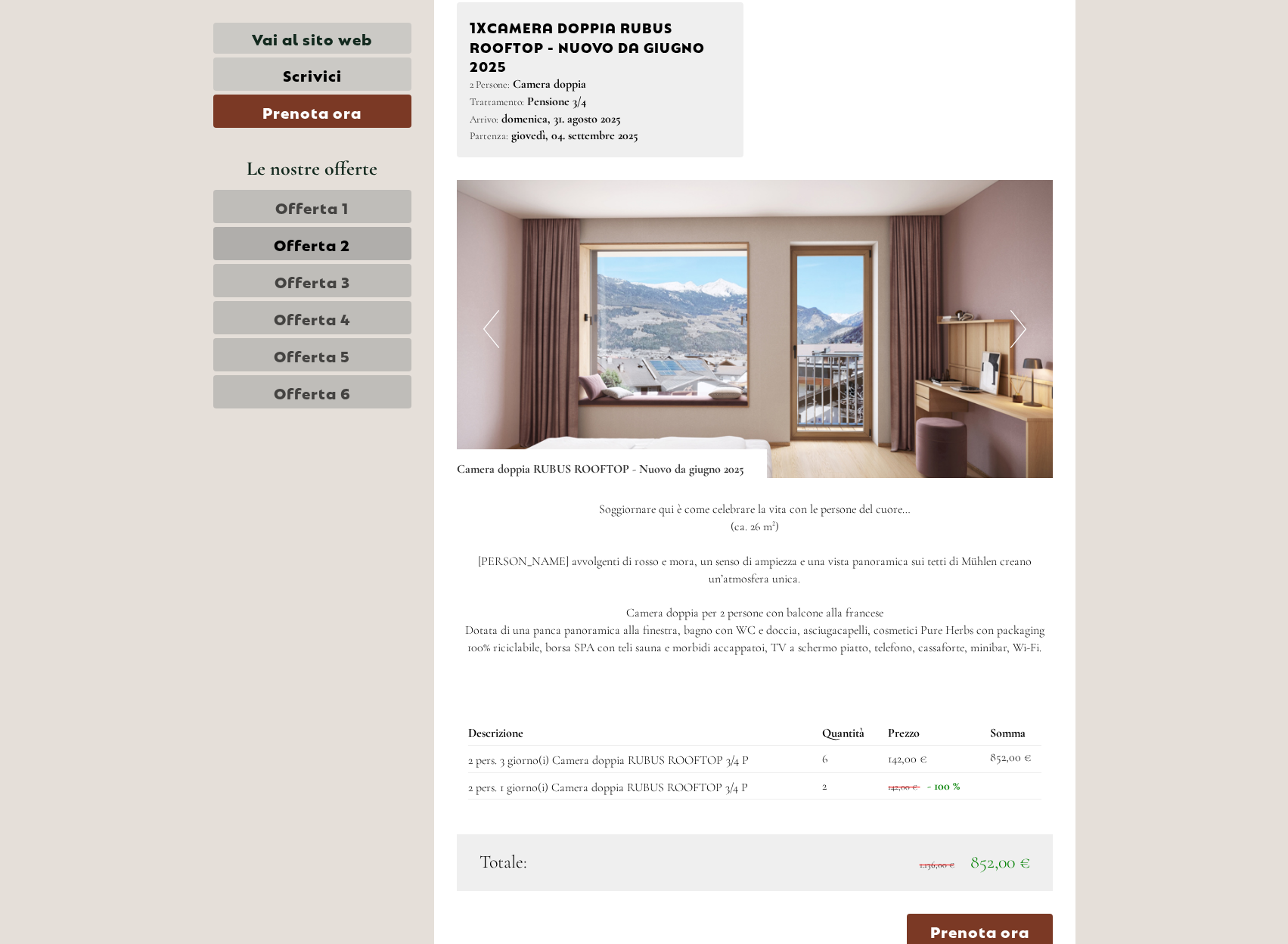
scroll to position [929, 0]
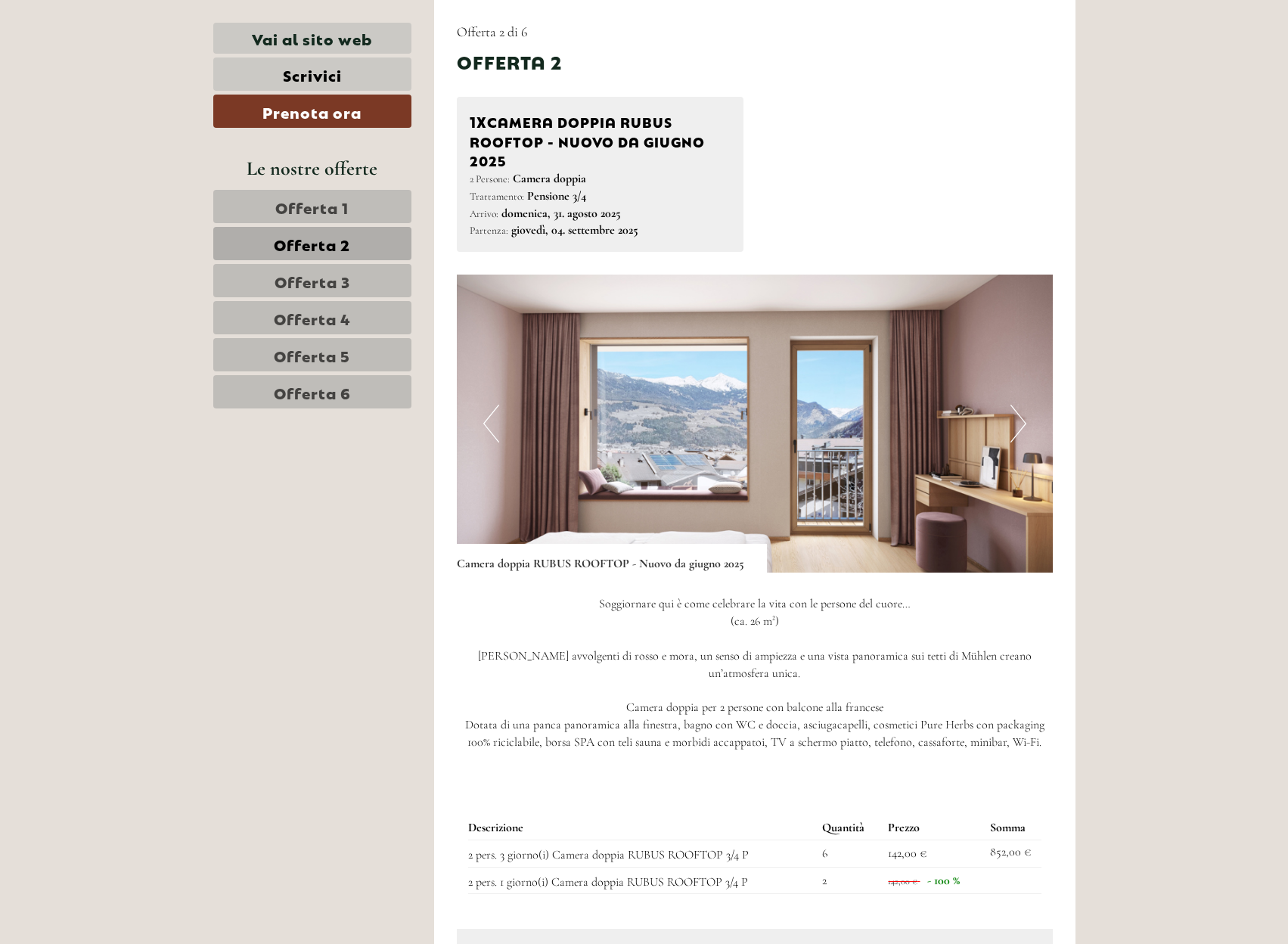
click at [332, 289] on span "Offerta 3" at bounding box center [312, 280] width 76 height 21
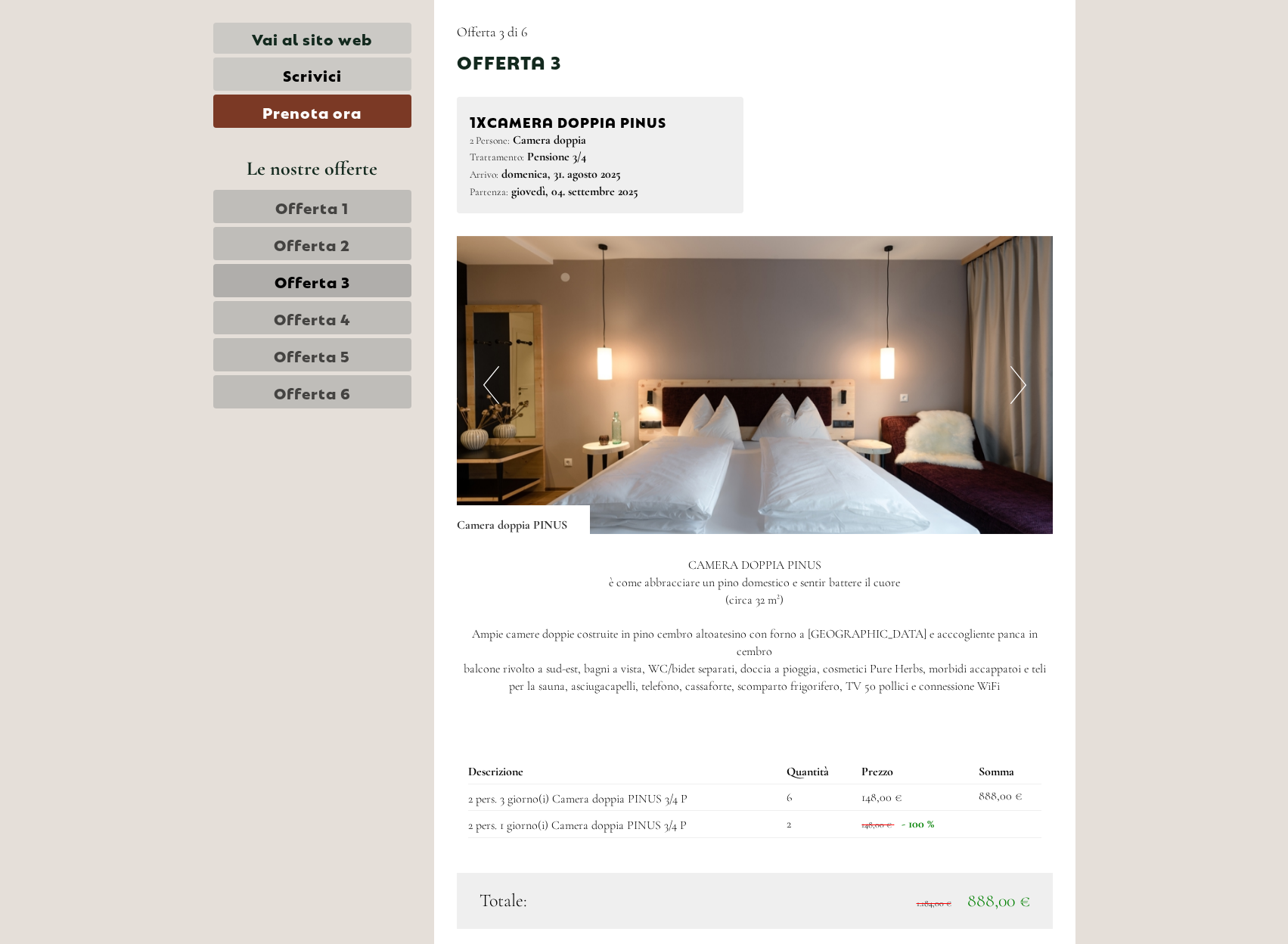
click at [338, 314] on span "Offerta 4" at bounding box center [311, 317] width 77 height 21
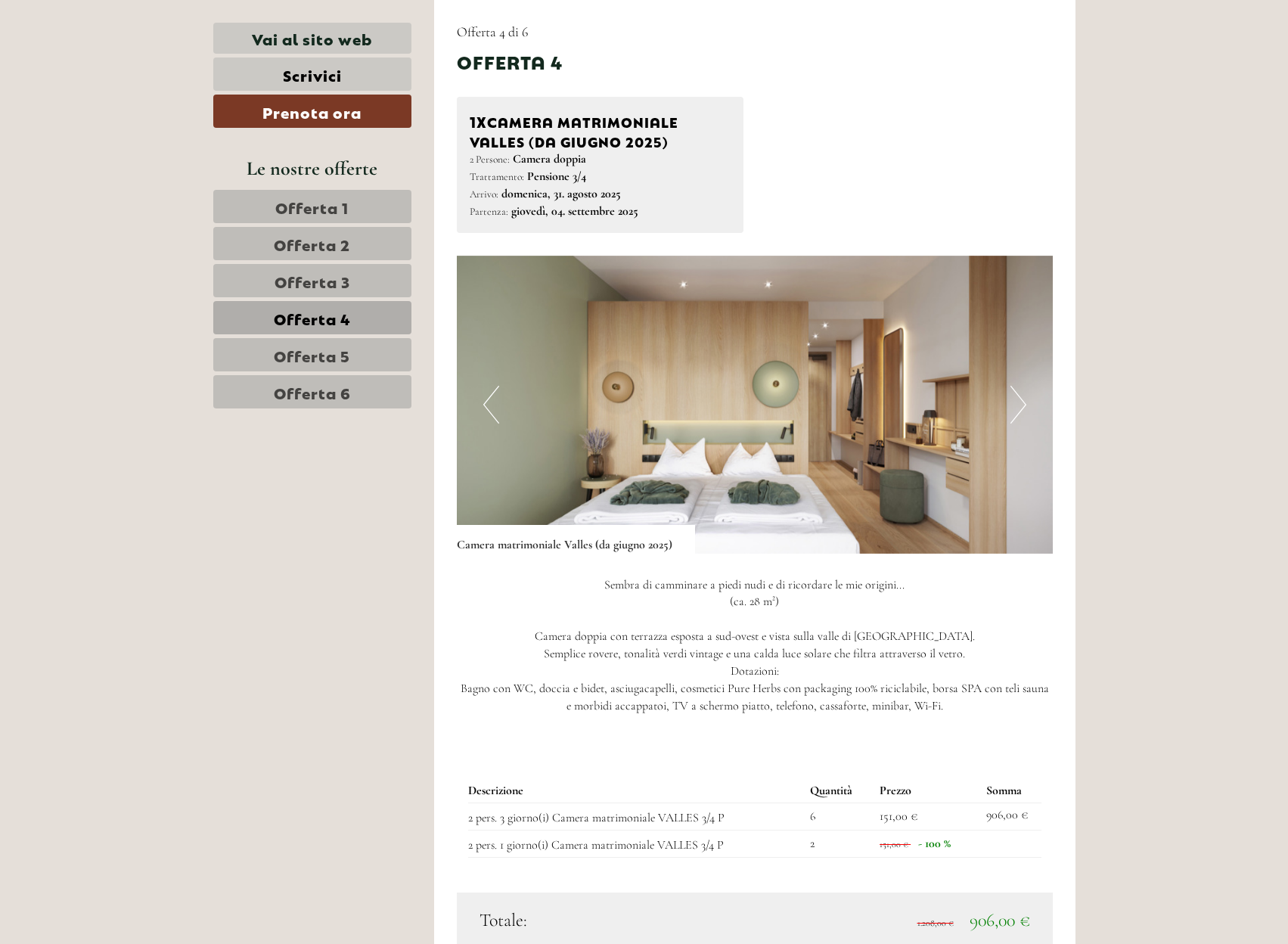
click at [328, 366] on link "Offerta 5" at bounding box center [312, 354] width 199 height 33
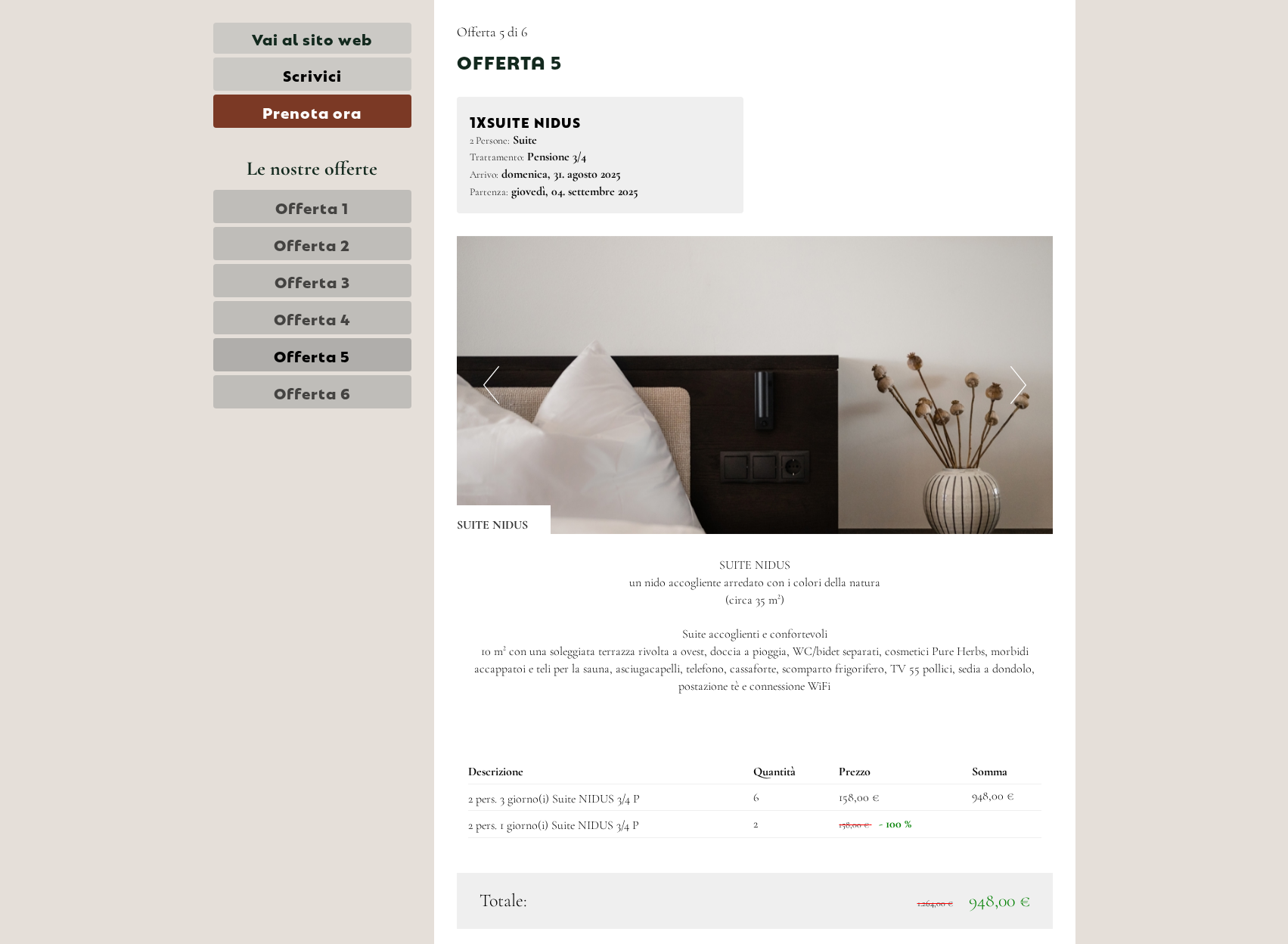
click at [329, 314] on span "Offerta 4" at bounding box center [311, 317] width 77 height 21
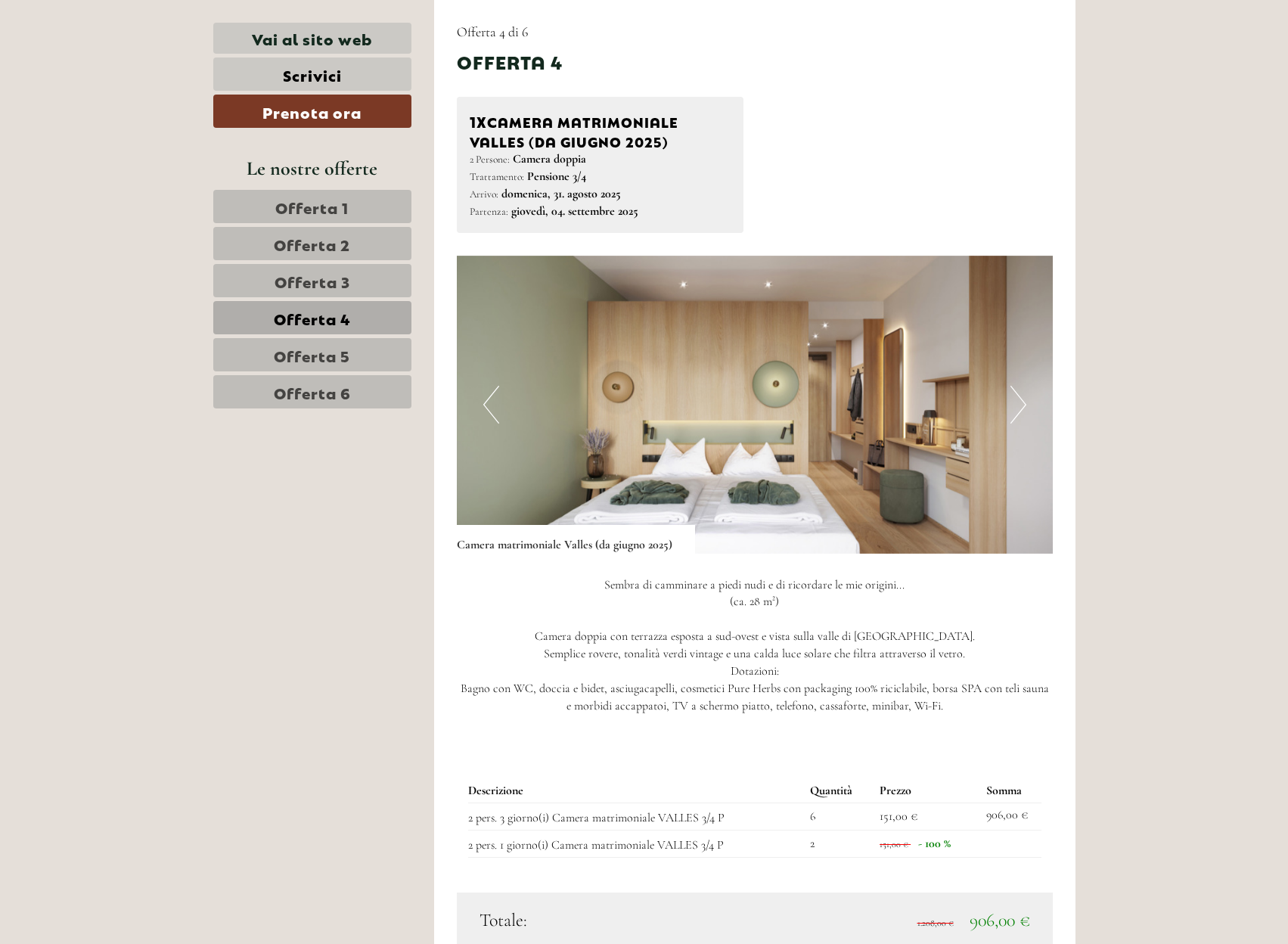
click at [361, 295] on link "Offerta 3" at bounding box center [312, 280] width 199 height 33
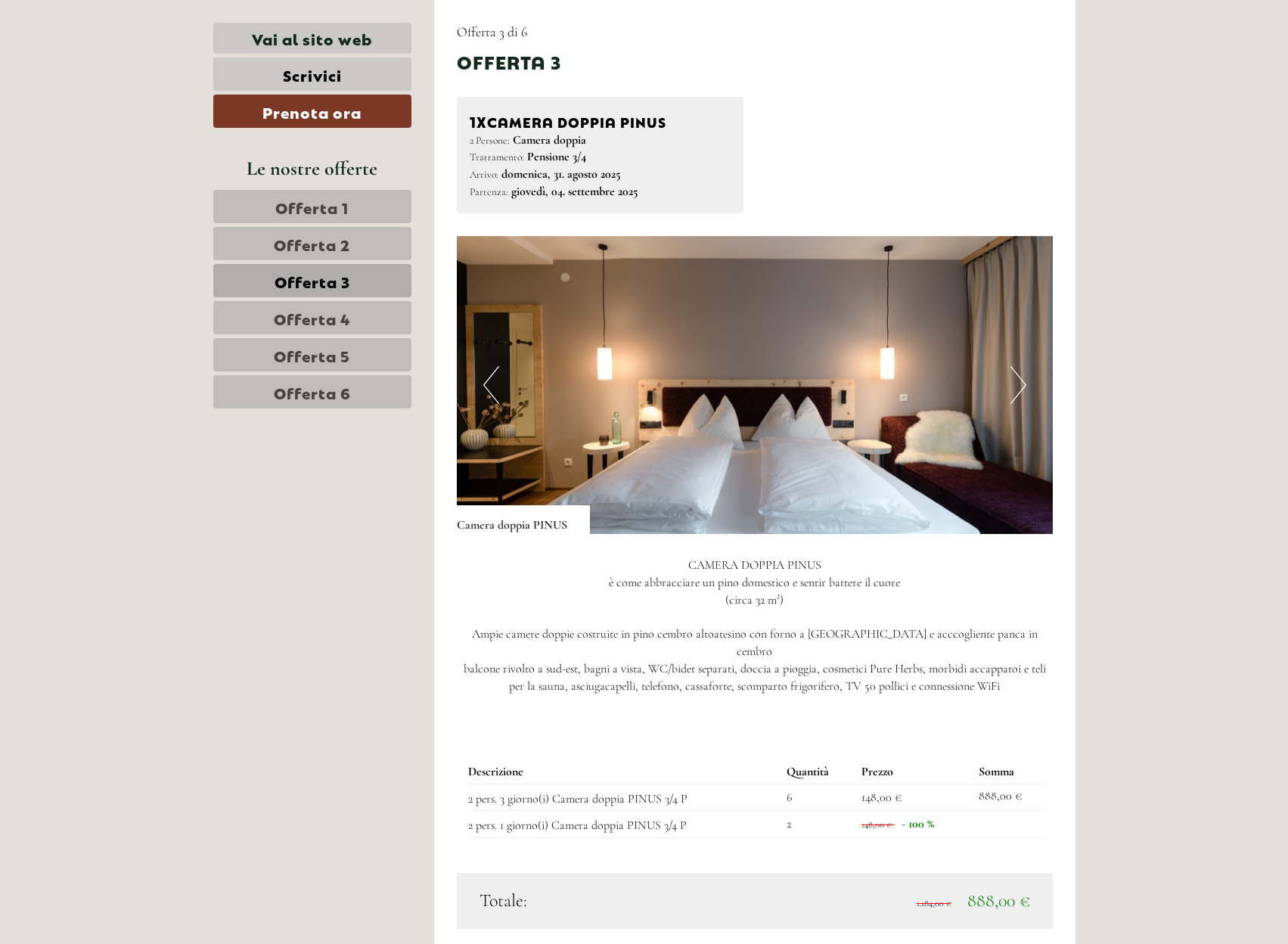
click at [364, 319] on link "Offerta 4" at bounding box center [312, 317] width 199 height 33
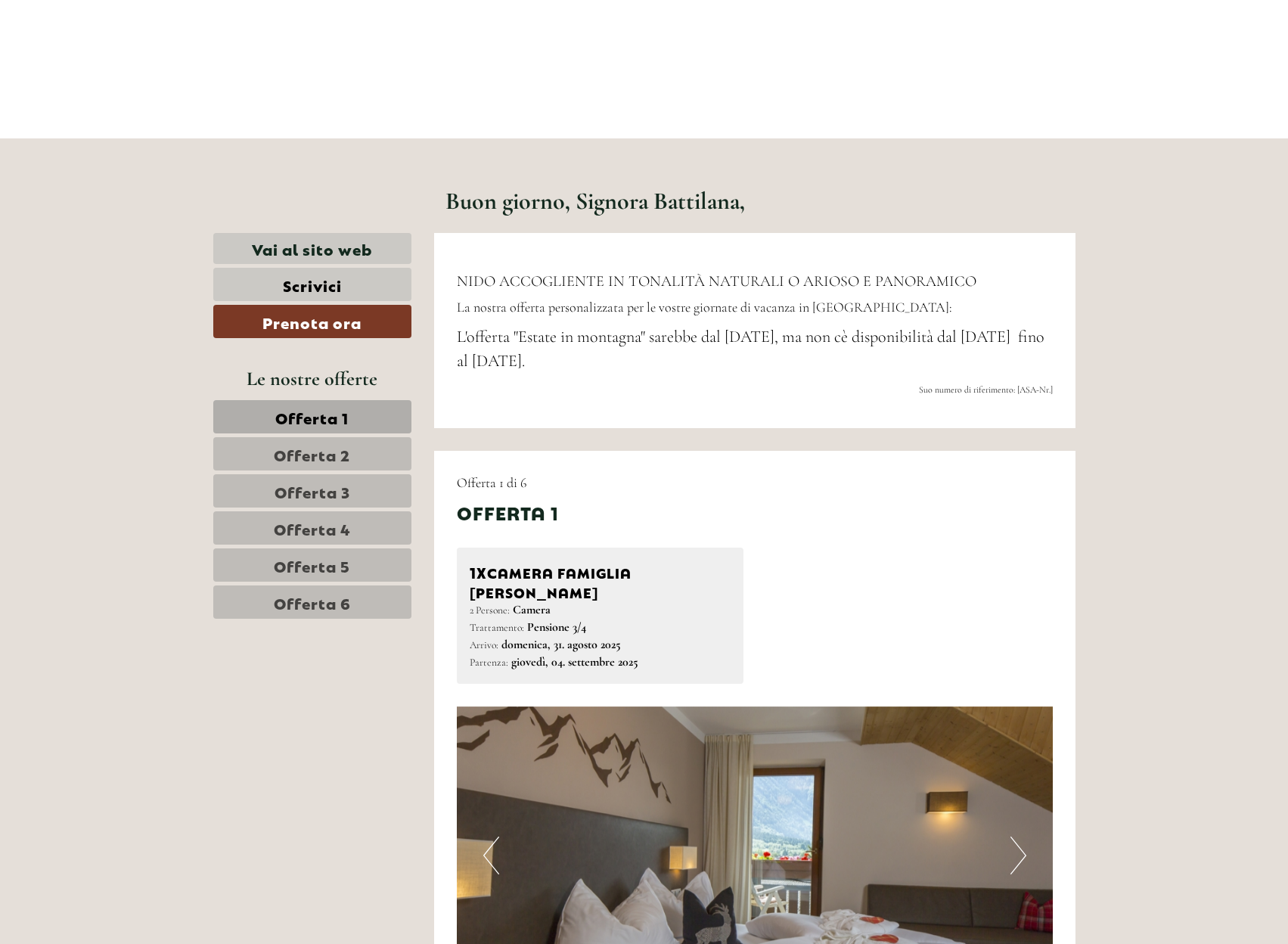
scroll to position [567, 0]
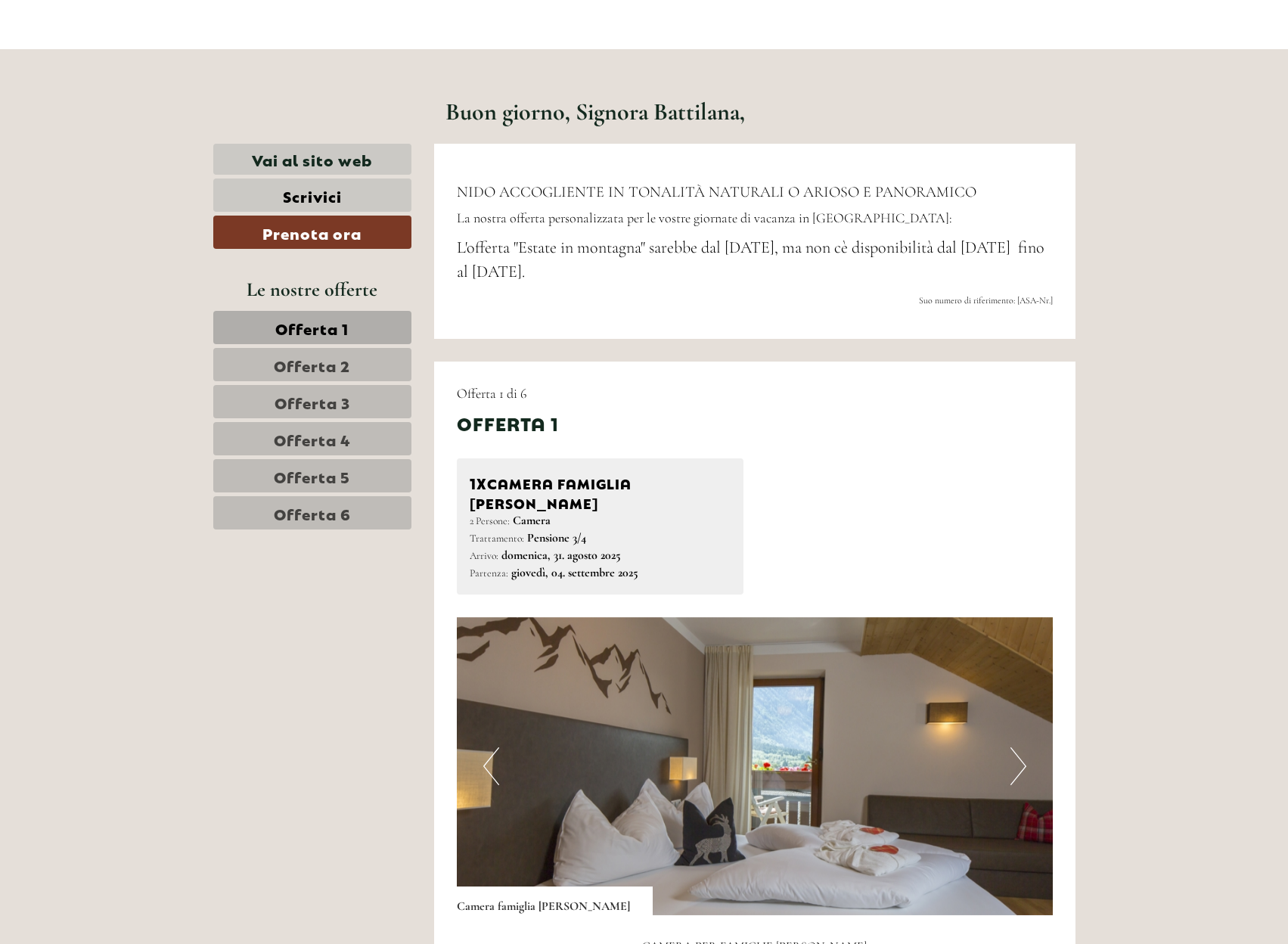
click at [336, 448] on span "Offerta 4" at bounding box center [311, 438] width 77 height 21
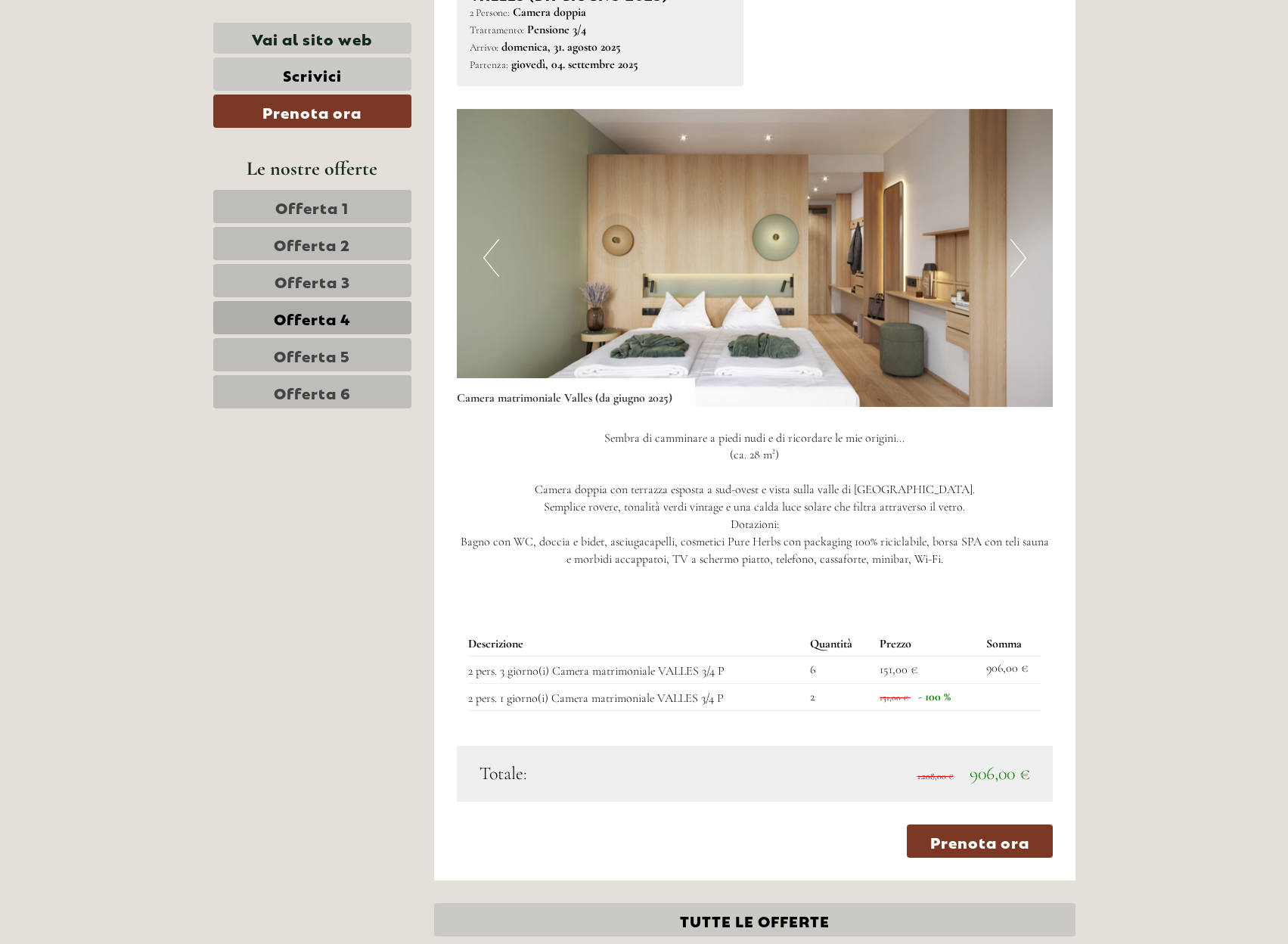
scroll to position [1118, 0]
